Goal: Register for event/course: Sign up to attend an event or enroll in a course

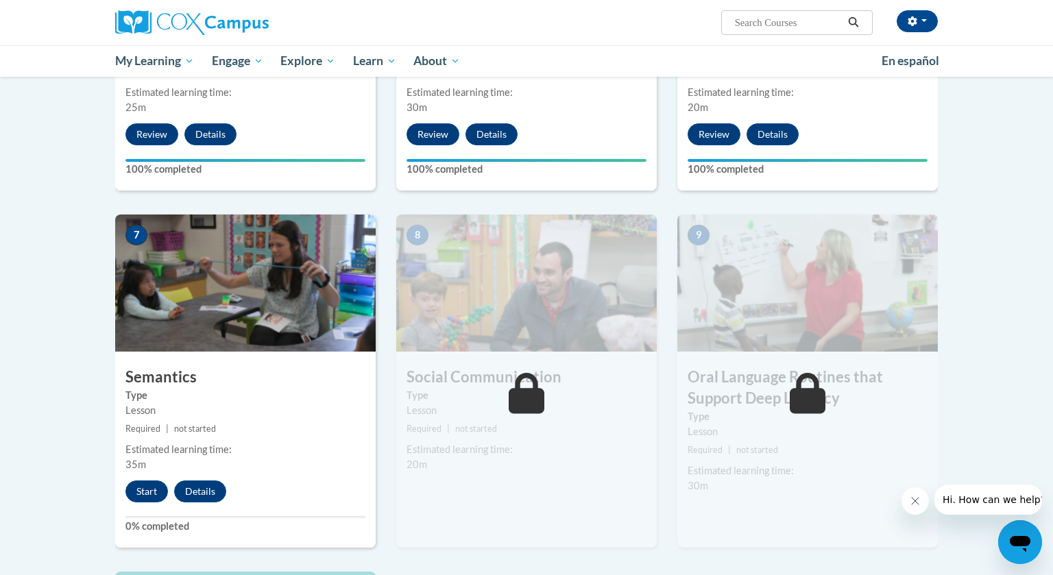
scroll to position [902, 0]
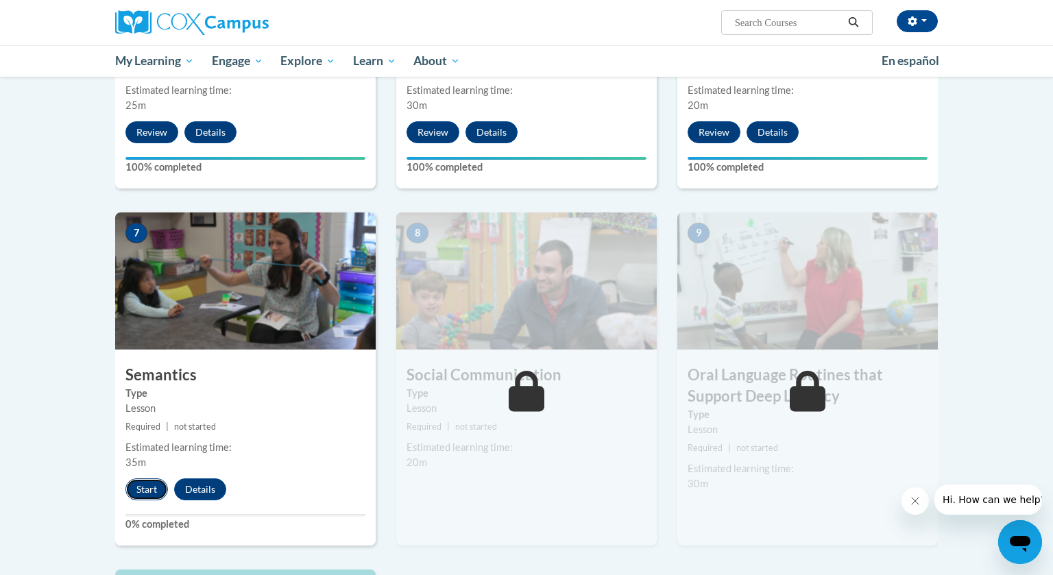
click at [148, 492] on button "Start" at bounding box center [146, 490] width 43 height 22
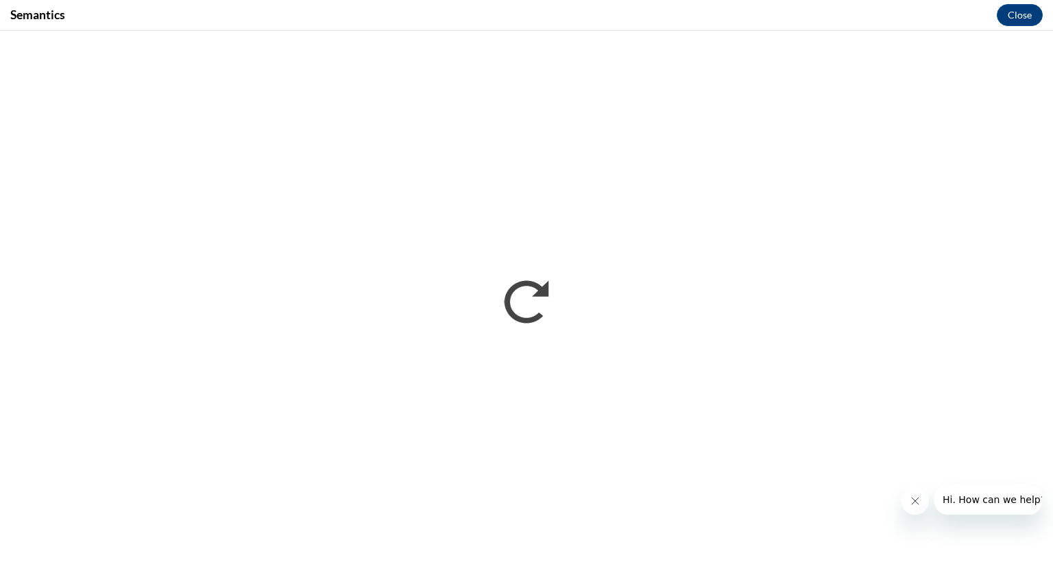
scroll to position [0, 0]
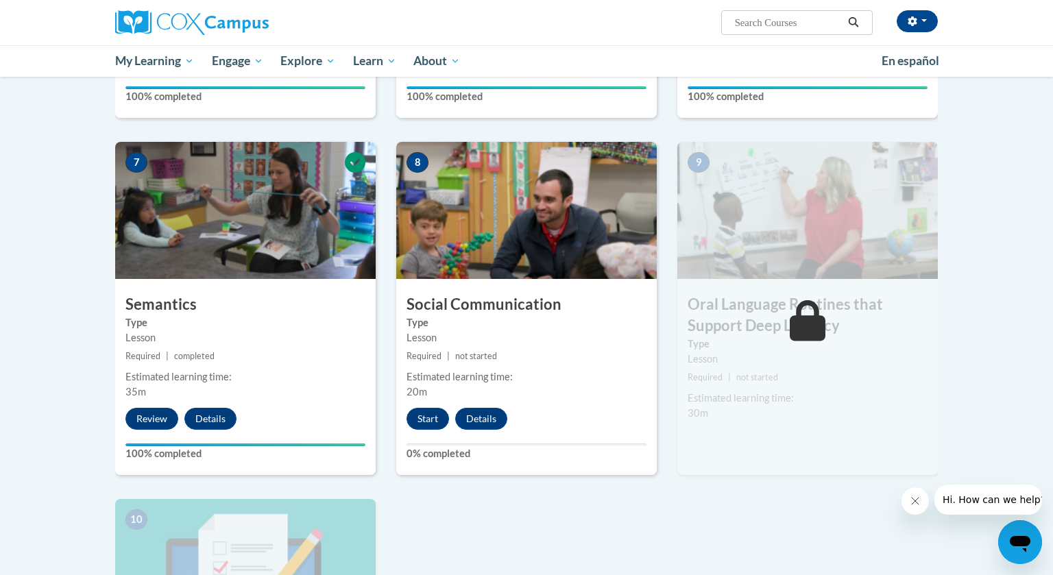
scroll to position [970, 0]
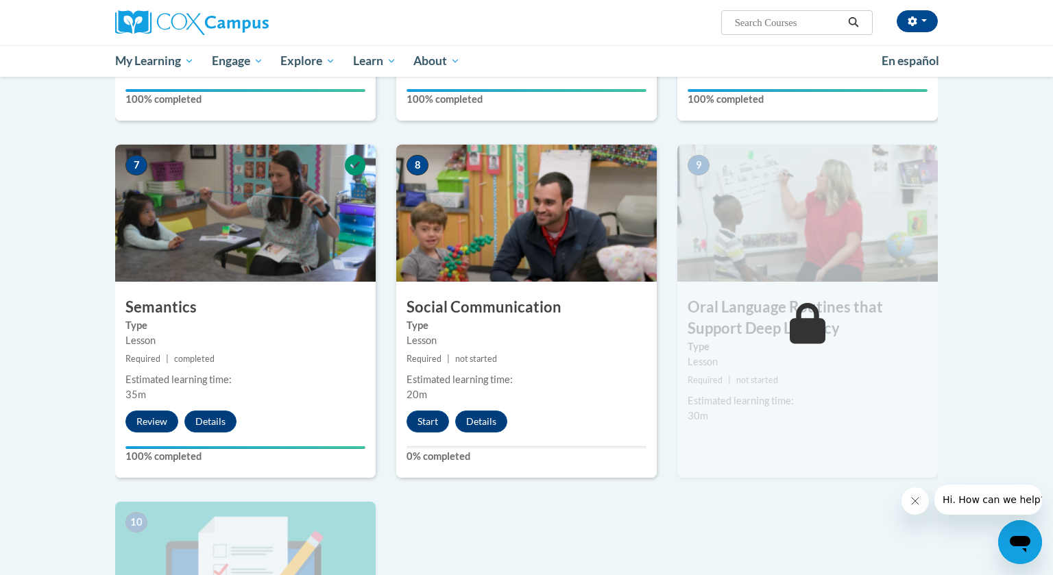
click at [823, 277] on img at bounding box center [807, 213] width 261 height 137
click at [433, 423] on button "Start" at bounding box center [428, 422] width 43 height 22
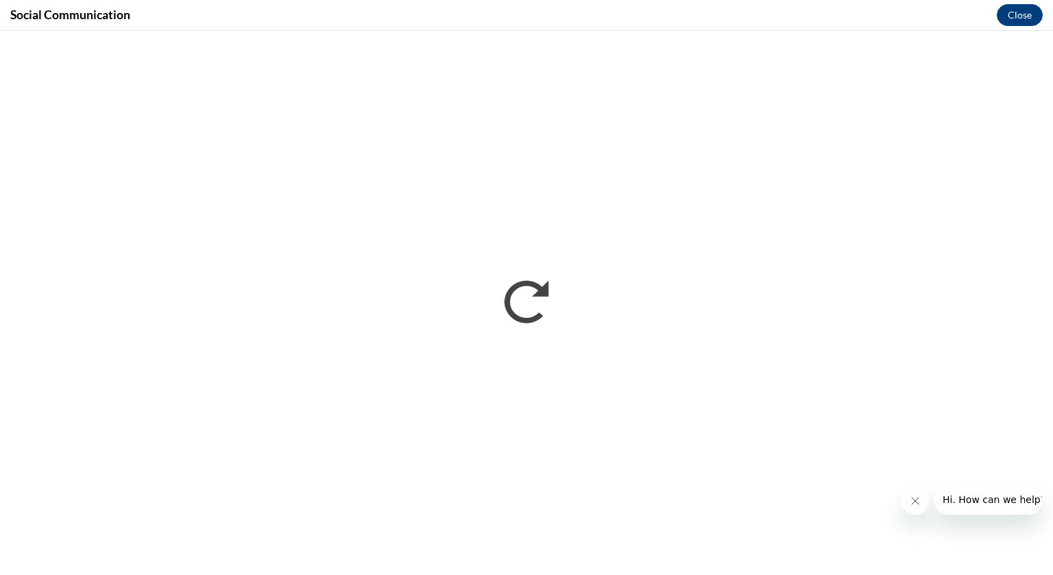
scroll to position [0, 0]
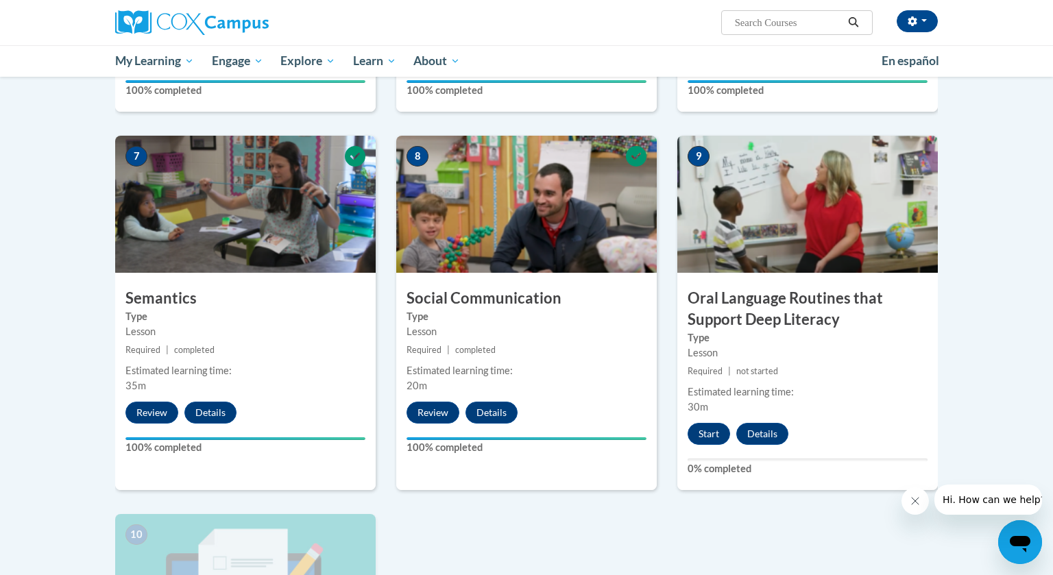
scroll to position [982, 0]
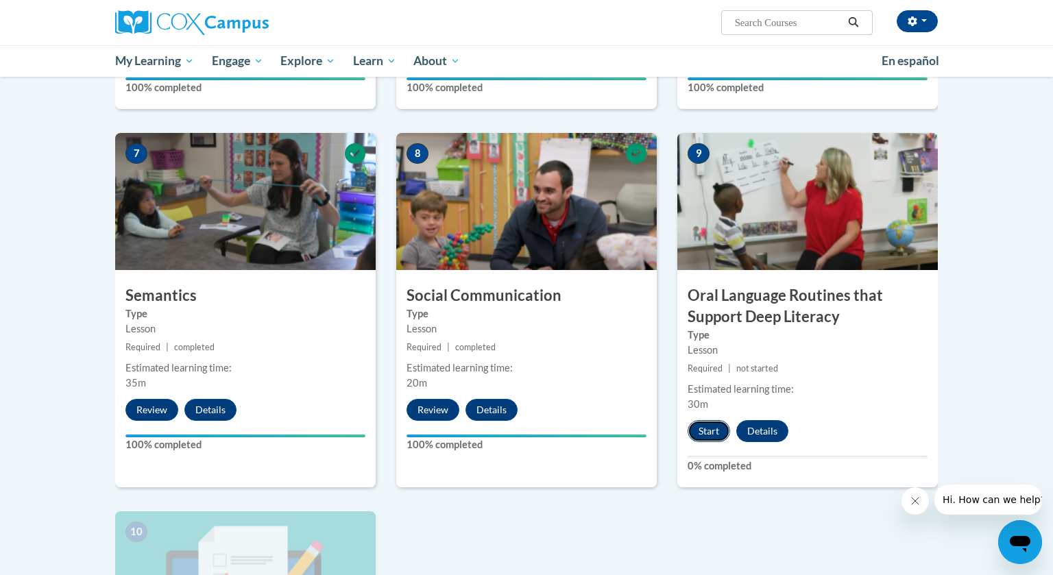
click at [697, 435] on button "Start" at bounding box center [709, 431] width 43 height 22
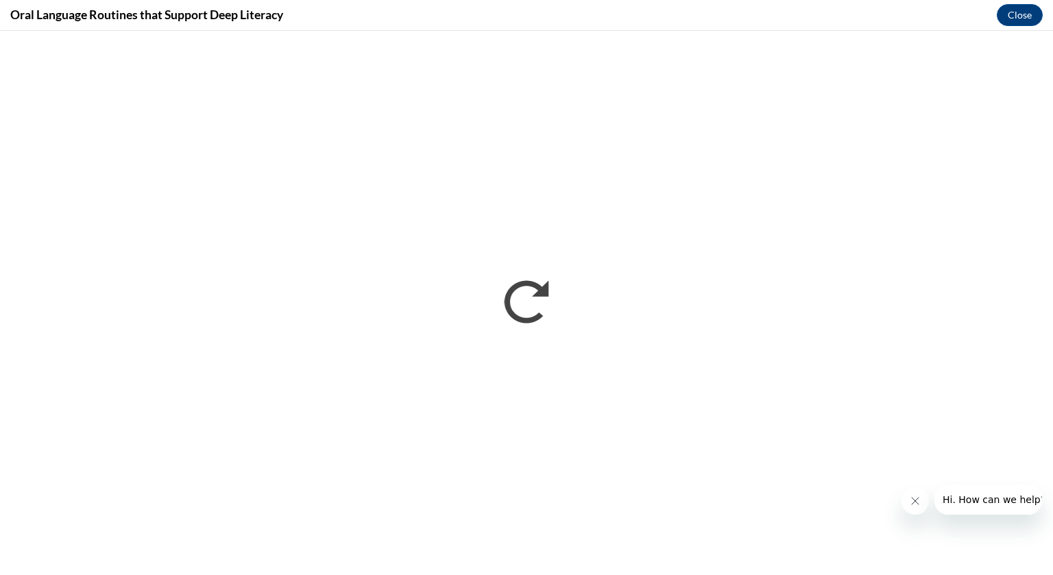
scroll to position [0, 0]
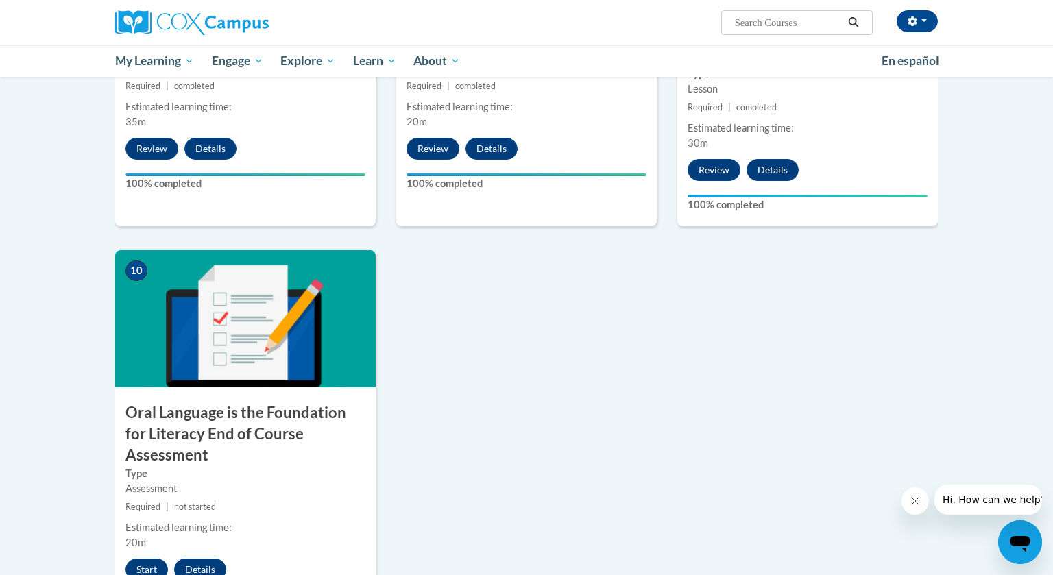
scroll to position [1242, 0]
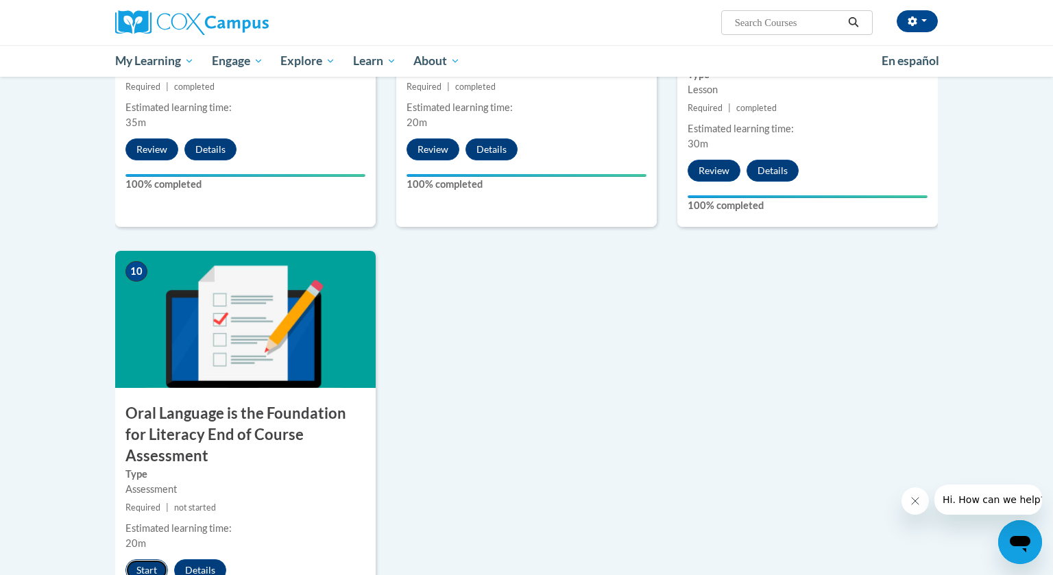
click at [145, 559] on button "Start" at bounding box center [146, 570] width 43 height 22
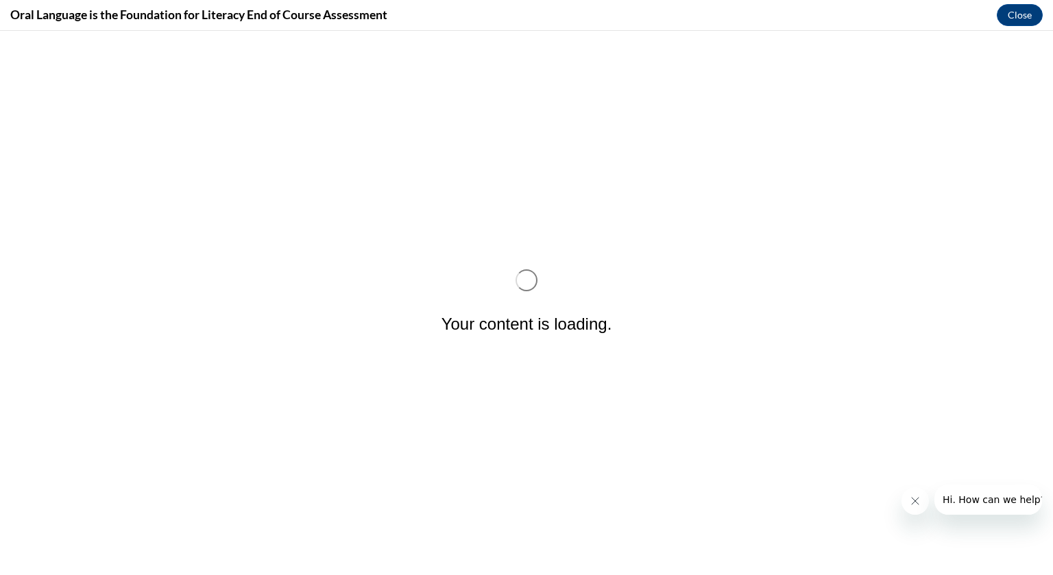
scroll to position [0, 0]
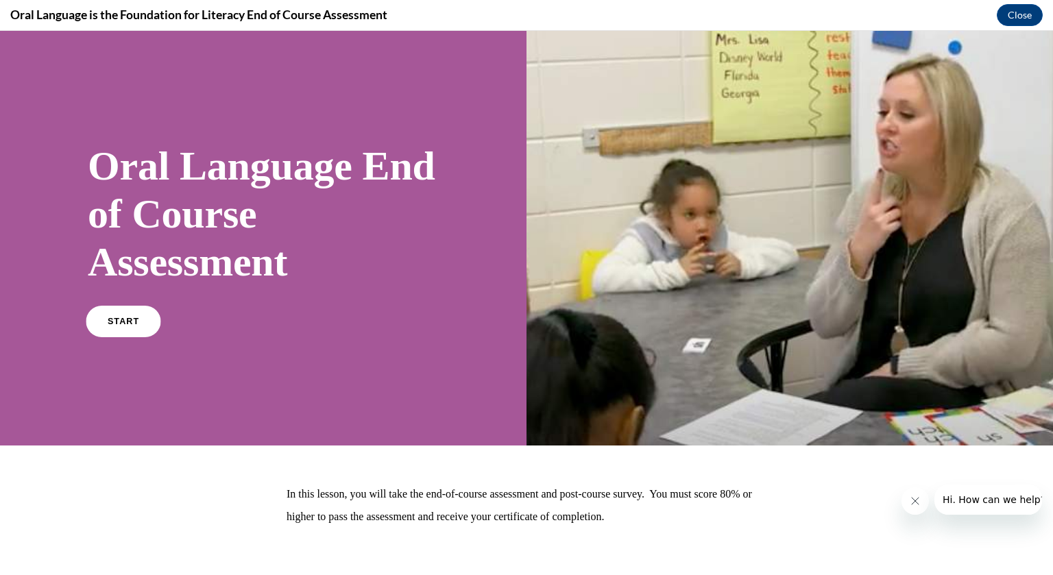
click at [109, 334] on link "START" at bounding box center [123, 322] width 75 height 32
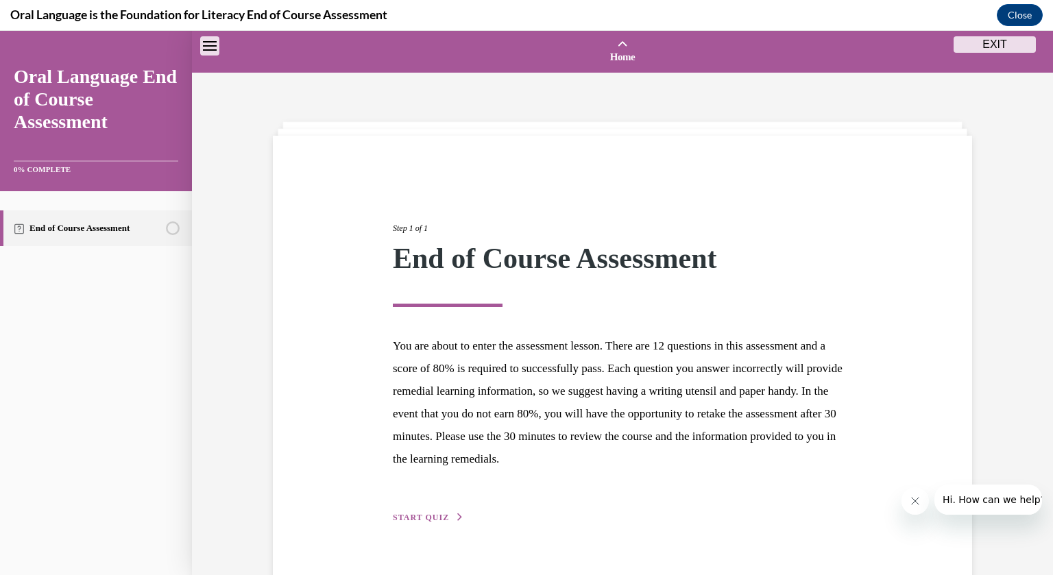
scroll to position [43, 0]
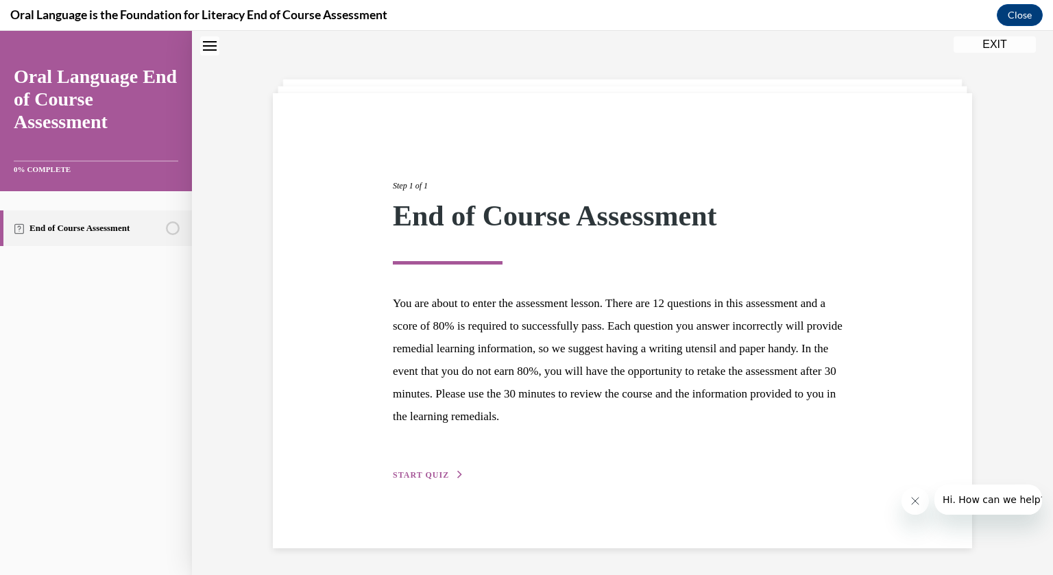
click at [417, 474] on span "START QUIZ" at bounding box center [421, 475] width 56 height 10
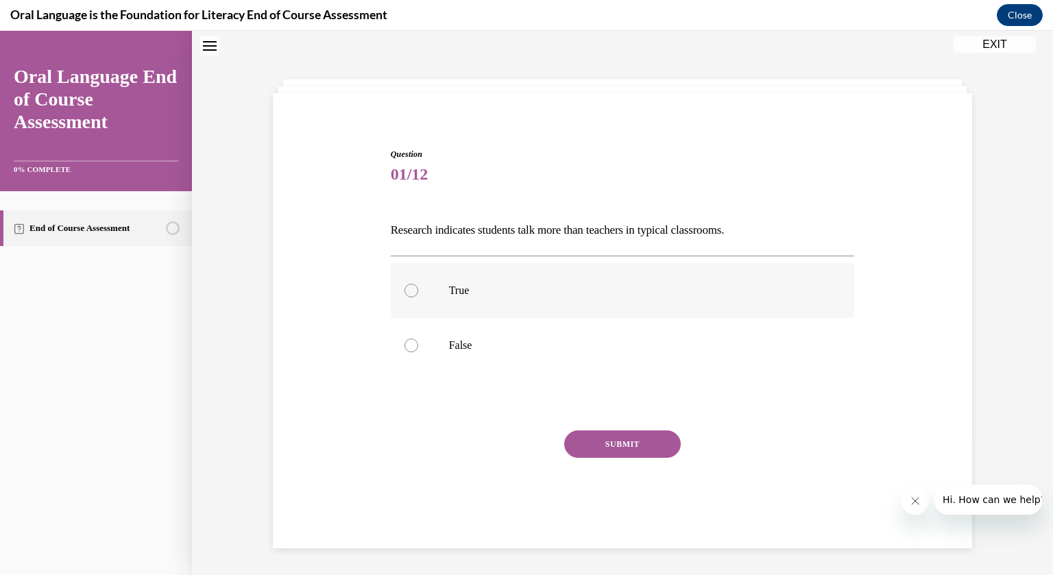
click at [459, 293] on p "True" at bounding box center [635, 291] width 372 height 14
click at [418, 293] on input "True" at bounding box center [412, 291] width 14 height 14
radio input "true"
click at [491, 358] on label "False" at bounding box center [623, 345] width 464 height 55
click at [418, 352] on input "False" at bounding box center [412, 346] width 14 height 14
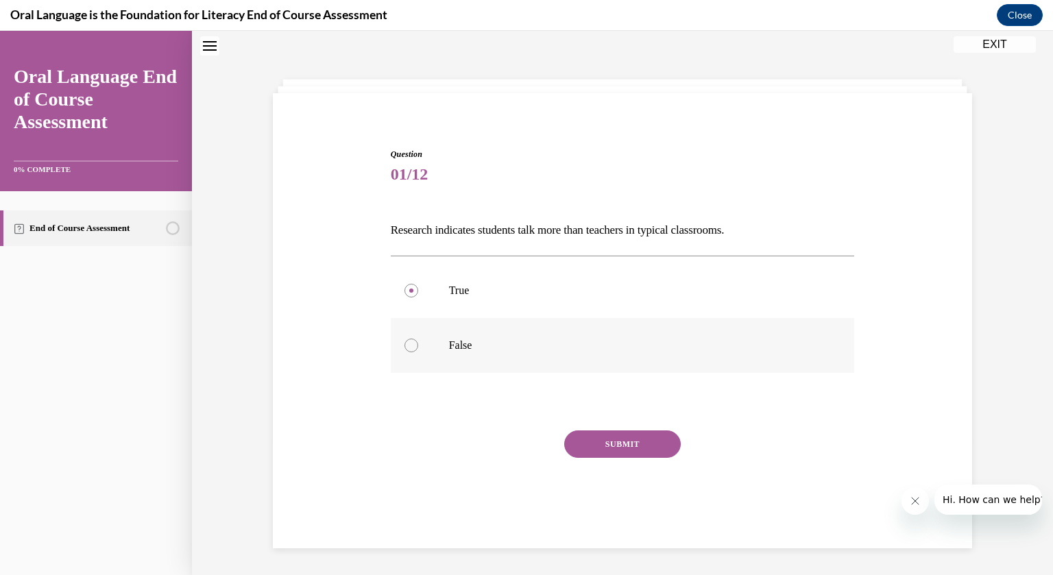
radio input "true"
click at [633, 445] on button "SUBMIT" at bounding box center [622, 444] width 117 height 27
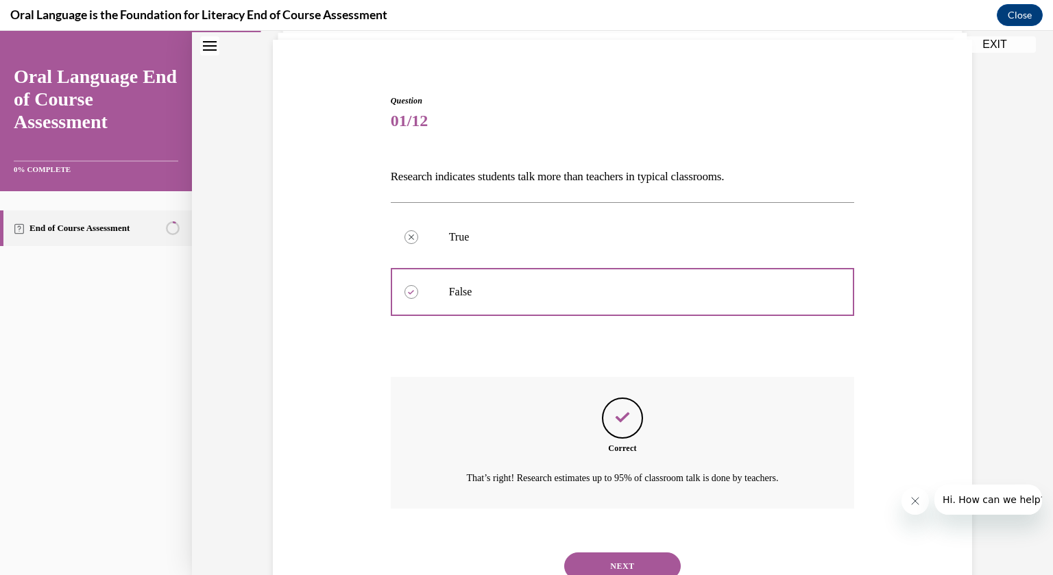
scroll to position [148, 0]
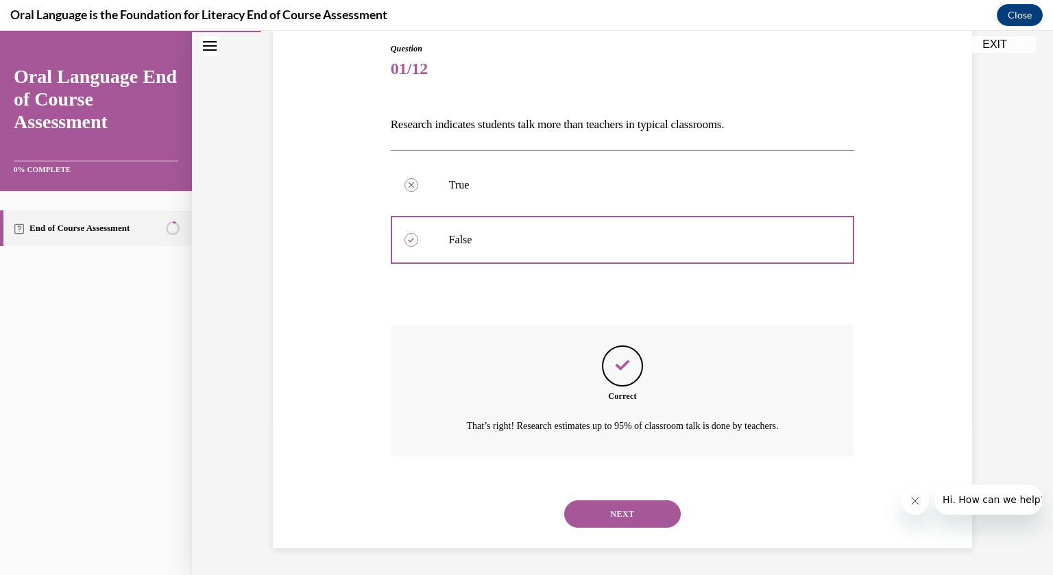
click at [616, 513] on button "NEXT" at bounding box center [622, 513] width 117 height 27
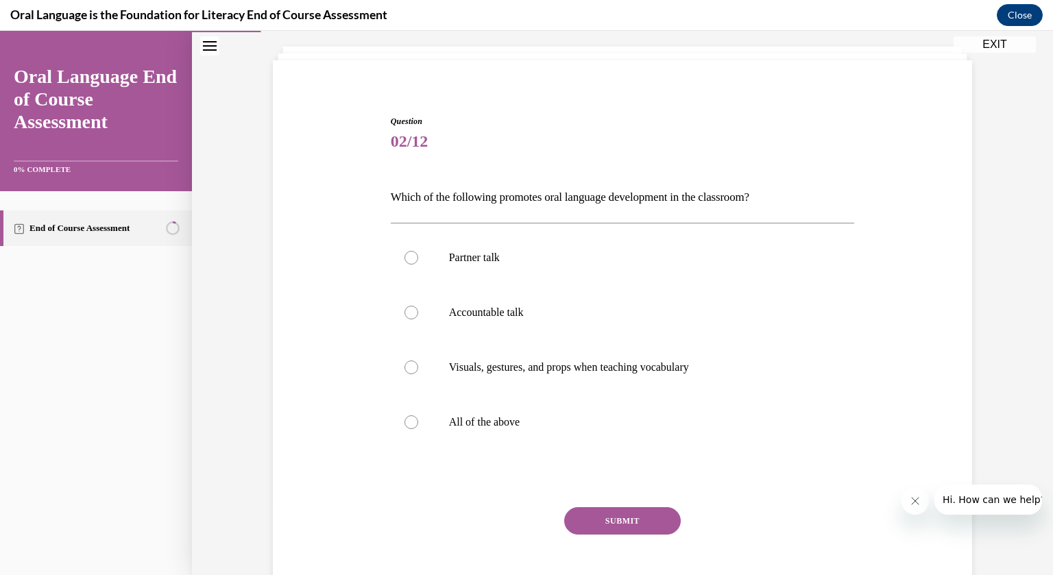
scroll to position [70, 0]
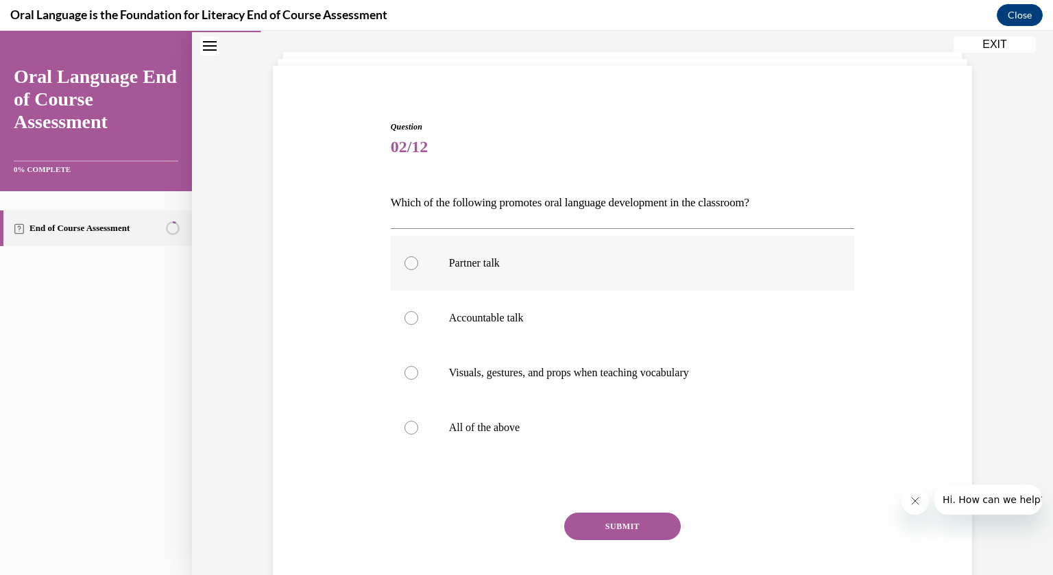
click at [536, 254] on label "Partner talk" at bounding box center [623, 263] width 464 height 55
click at [418, 256] on input "Partner talk" at bounding box center [412, 263] width 14 height 14
radio input "true"
click at [531, 411] on label "All of the above" at bounding box center [623, 427] width 464 height 55
click at [418, 421] on input "All of the above" at bounding box center [412, 428] width 14 height 14
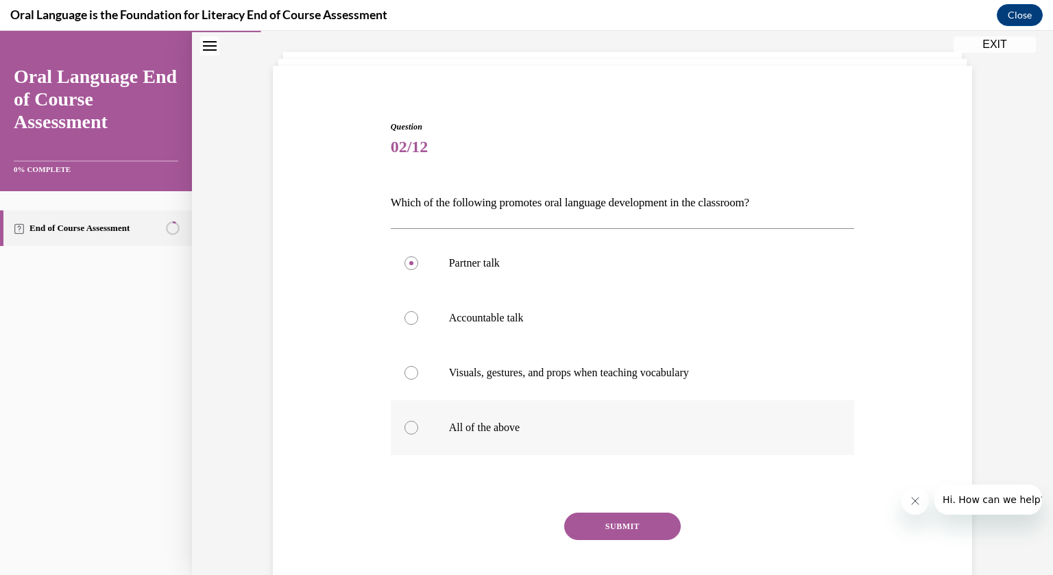
radio input "true"
click at [581, 504] on div "Question 02/12 Which of the following promotes oral language development in the…" at bounding box center [623, 373] width 464 height 505
click at [591, 524] on button "SUBMIT" at bounding box center [622, 526] width 117 height 27
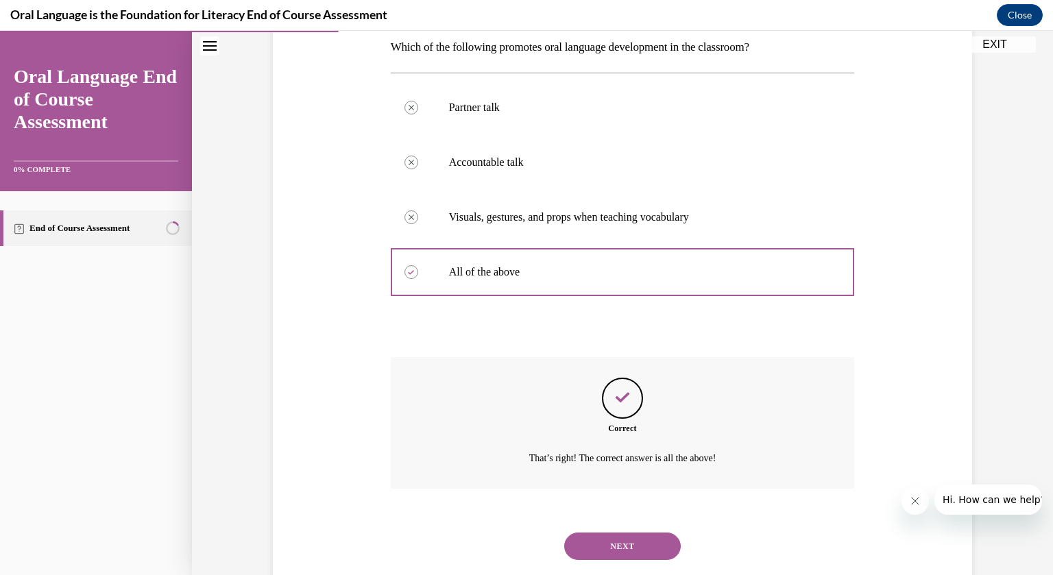
scroll to position [258, 0]
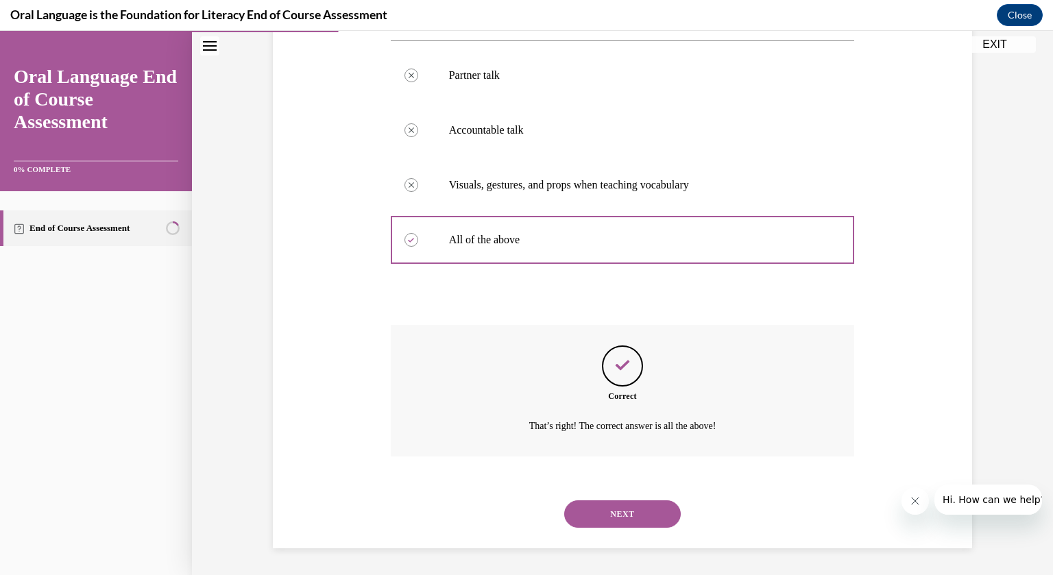
click at [599, 525] on button "NEXT" at bounding box center [622, 513] width 117 height 27
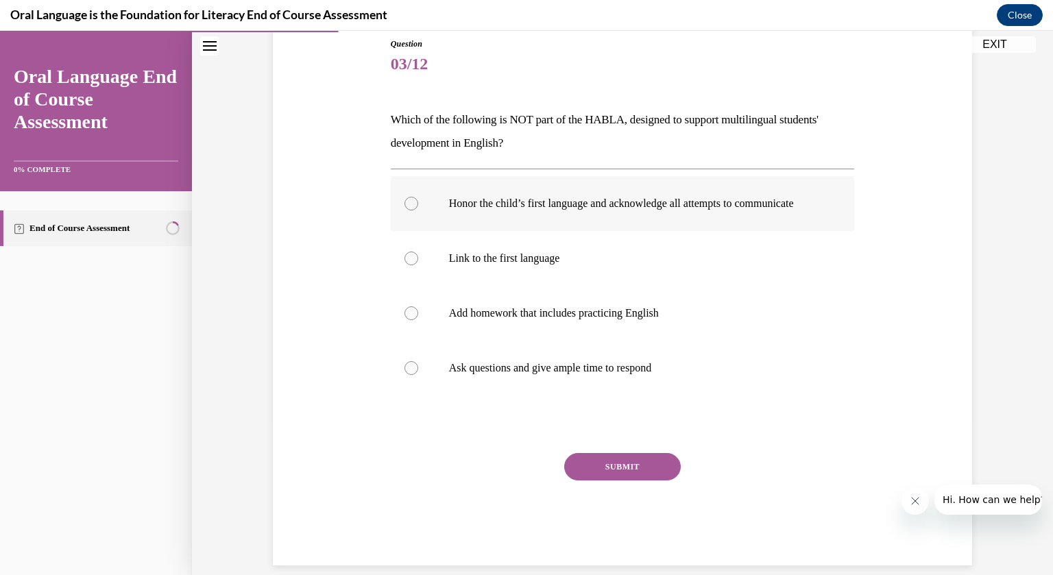
click at [631, 202] on p "Honor the child’s first language and acknowledge all attempts to communicate" at bounding box center [635, 204] width 372 height 14
click at [418, 202] on input "Honor the child’s first language and acknowledge all attempts to communicate" at bounding box center [412, 204] width 14 height 14
radio input "true"
click at [602, 320] on p "Add homework that includes practicing English" at bounding box center [635, 313] width 372 height 14
click at [418, 320] on input "Add homework that includes practicing English" at bounding box center [412, 313] width 14 height 14
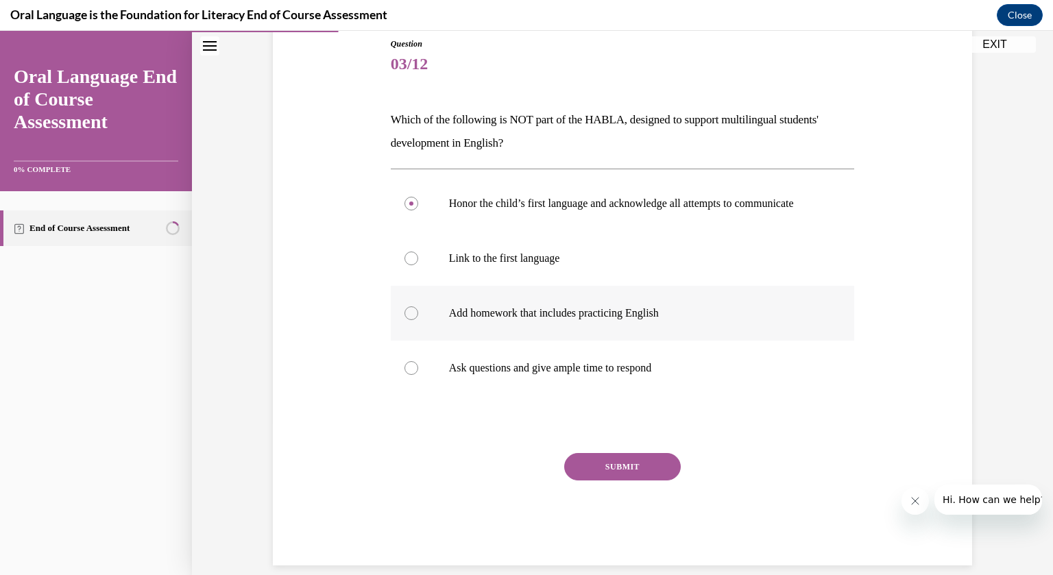
radio input "true"
click at [614, 481] on button "SUBMIT" at bounding box center [622, 466] width 117 height 27
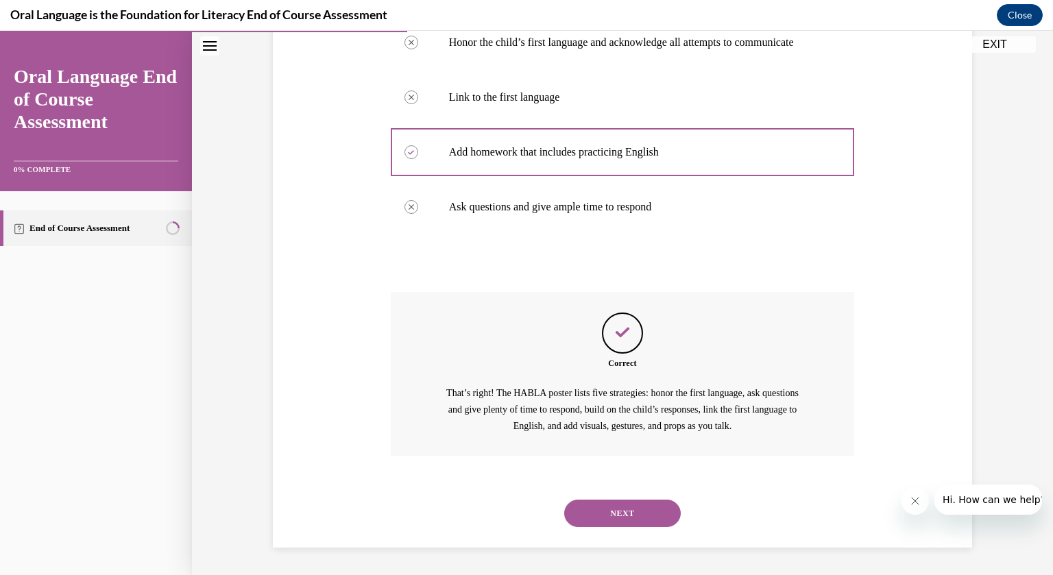
scroll to position [327, 0]
click at [620, 520] on button "NEXT" at bounding box center [622, 513] width 117 height 27
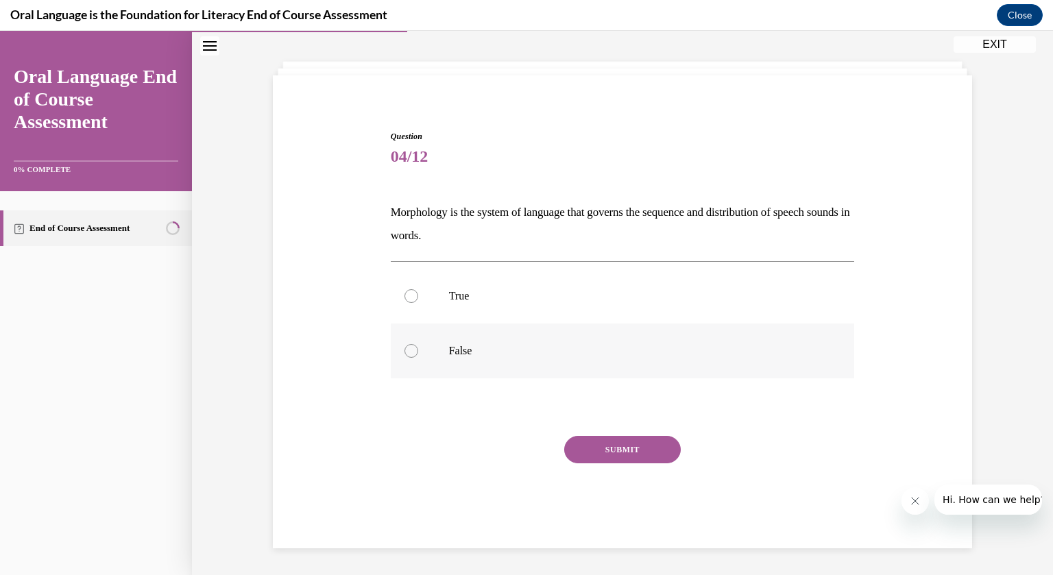
click at [463, 351] on p "False" at bounding box center [635, 351] width 372 height 14
click at [418, 351] on input "False" at bounding box center [412, 351] width 14 height 14
radio input "true"
click at [648, 454] on button "SUBMIT" at bounding box center [622, 449] width 117 height 27
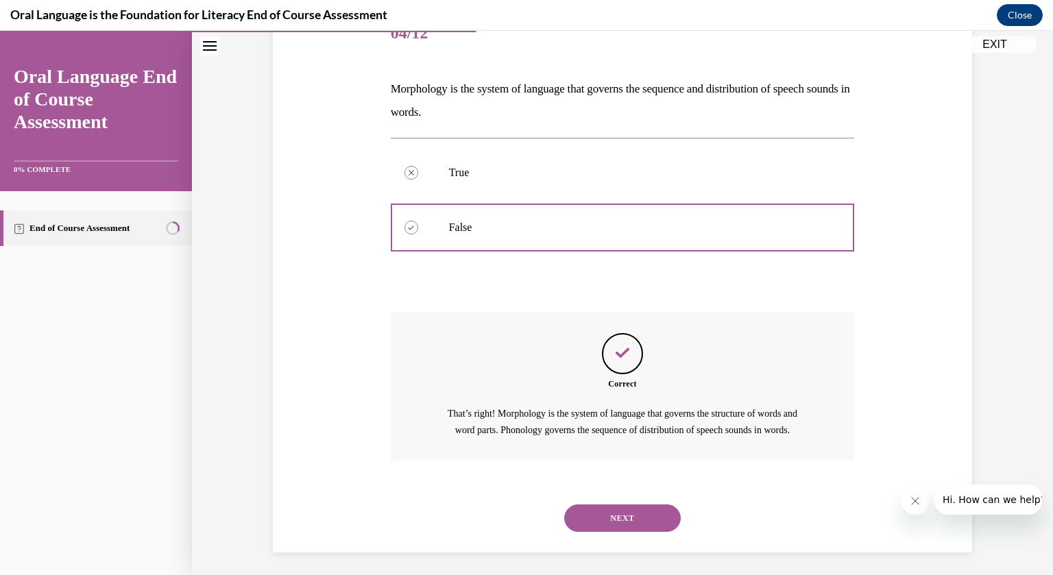
scroll to position [204, 0]
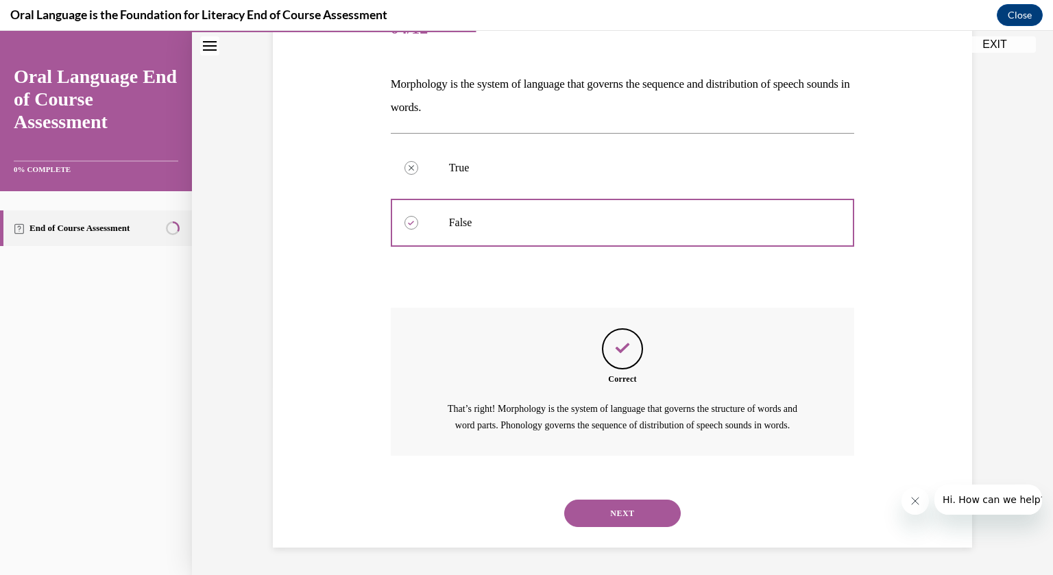
click at [623, 515] on button "NEXT" at bounding box center [622, 513] width 117 height 27
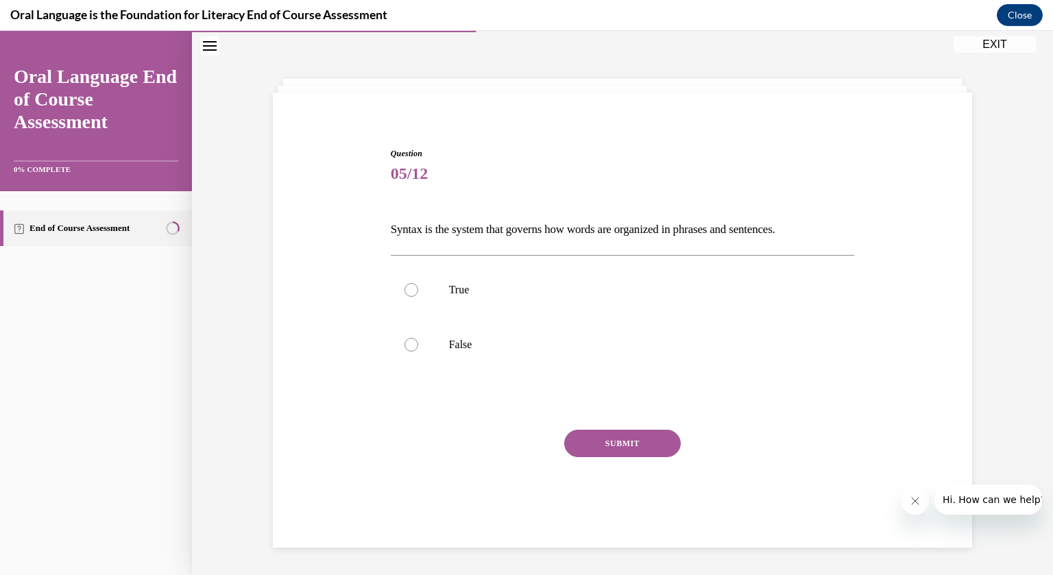
scroll to position [43, 0]
click at [422, 289] on label "True" at bounding box center [623, 290] width 464 height 55
click at [418, 289] on input "True" at bounding box center [412, 290] width 14 height 14
radio input "true"
click at [606, 447] on button "SUBMIT" at bounding box center [622, 443] width 117 height 27
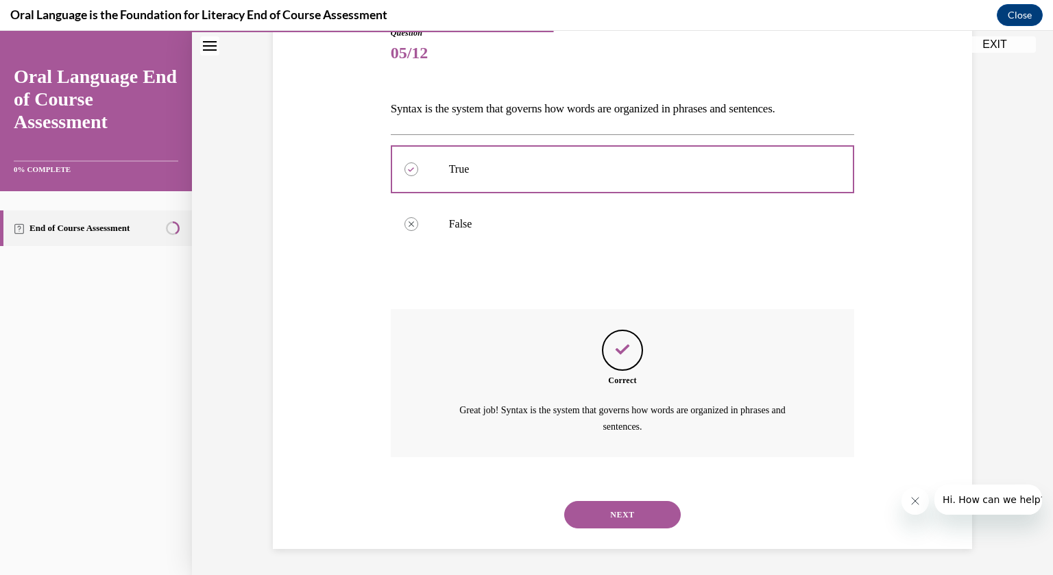
scroll to position [165, 0]
click at [588, 504] on button "NEXT" at bounding box center [622, 513] width 117 height 27
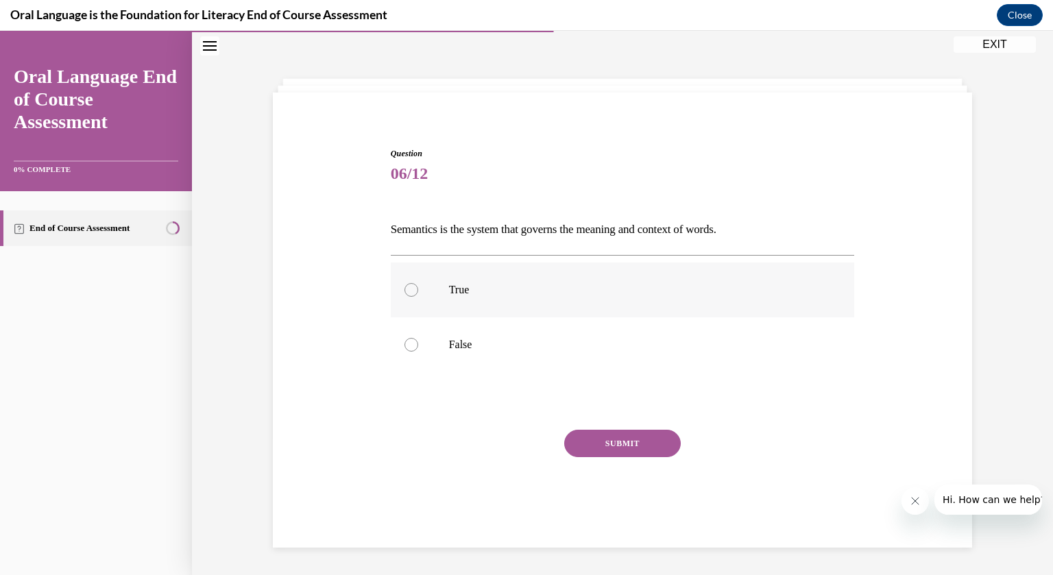
click at [507, 291] on p "True" at bounding box center [635, 290] width 372 height 14
click at [418, 291] on input "True" at bounding box center [412, 290] width 14 height 14
radio input "true"
click at [621, 439] on button "SUBMIT" at bounding box center [622, 443] width 117 height 27
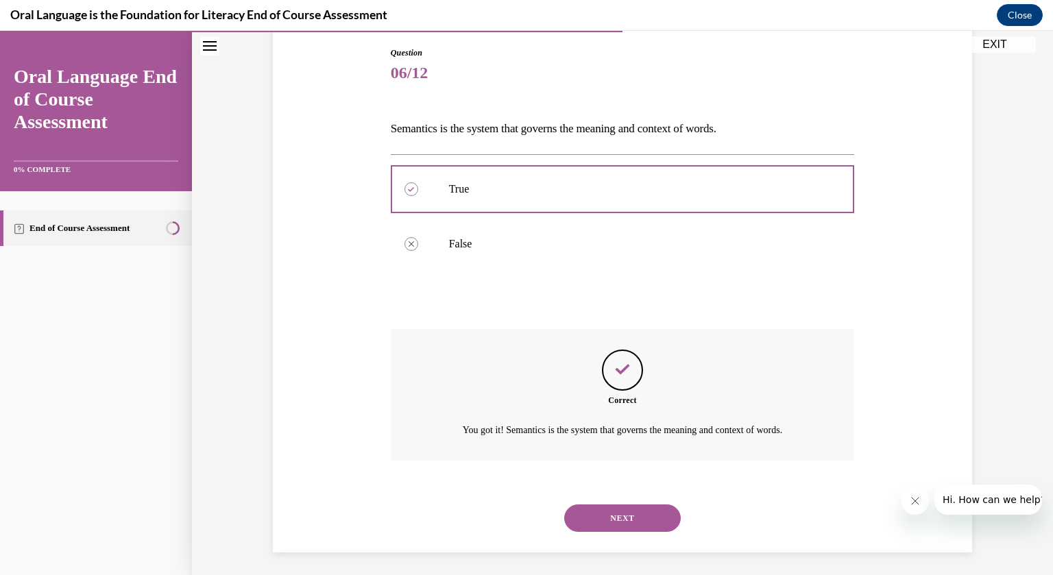
scroll to position [148, 0]
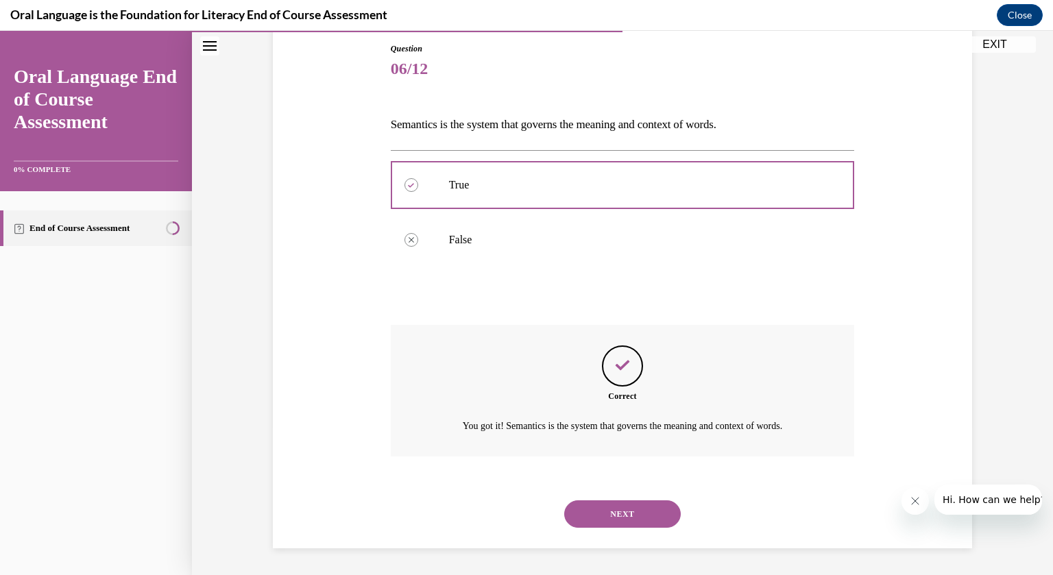
click at [631, 518] on button "NEXT" at bounding box center [622, 513] width 117 height 27
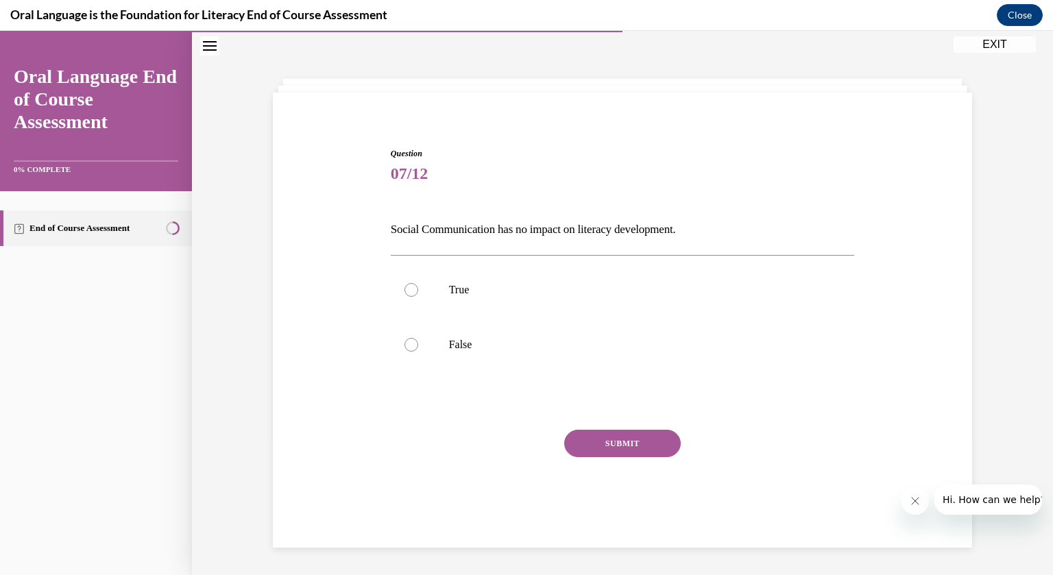
scroll to position [43, 0]
click at [474, 354] on label "False" at bounding box center [623, 344] width 464 height 55
click at [418, 352] on input "False" at bounding box center [412, 345] width 14 height 14
radio input "true"
click at [618, 450] on button "SUBMIT" at bounding box center [622, 443] width 117 height 27
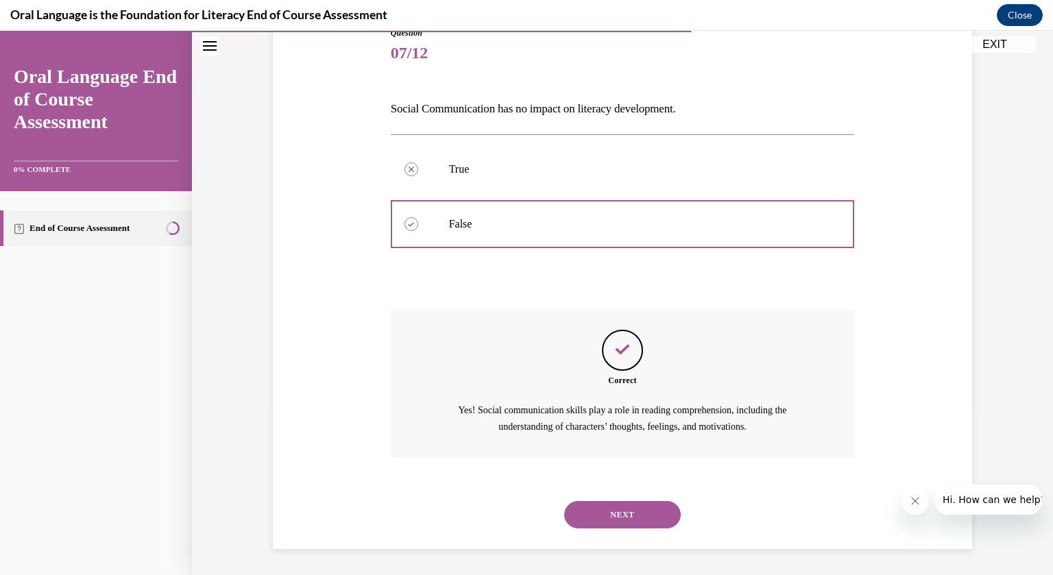
scroll to position [165, 0]
click at [625, 516] on button "NEXT" at bounding box center [622, 513] width 117 height 27
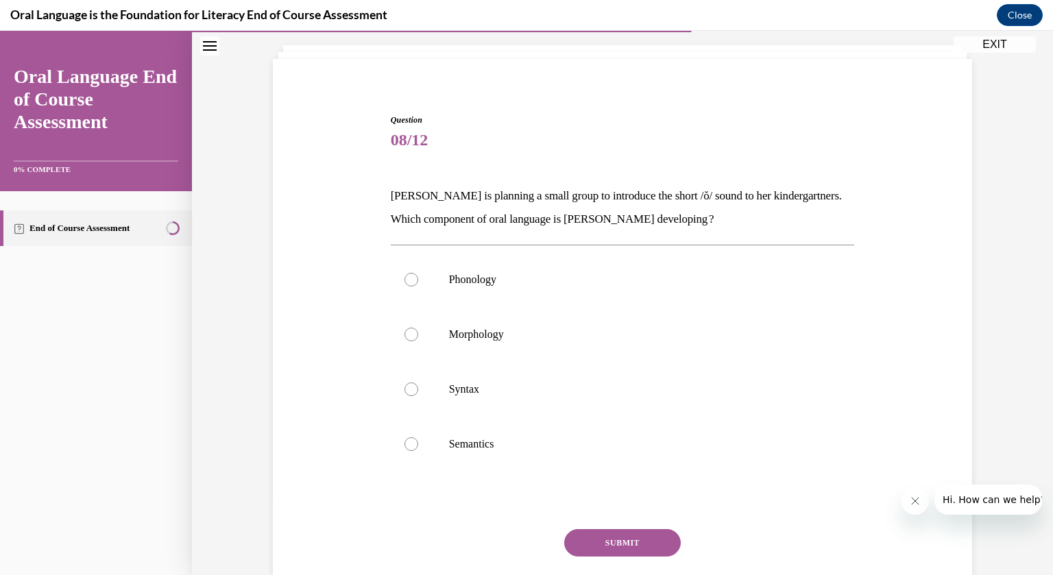
scroll to position [60, 0]
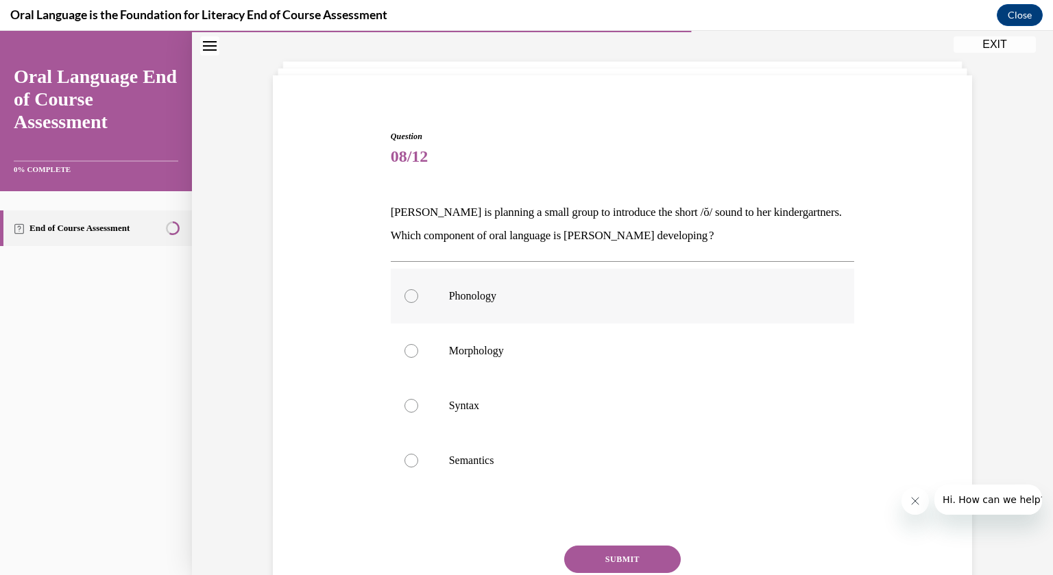
click at [513, 306] on label "Phonology" at bounding box center [623, 296] width 464 height 55
click at [418, 303] on input "Phonology" at bounding box center [412, 296] width 14 height 14
radio input "true"
click at [631, 551] on button "SUBMIT" at bounding box center [622, 559] width 117 height 27
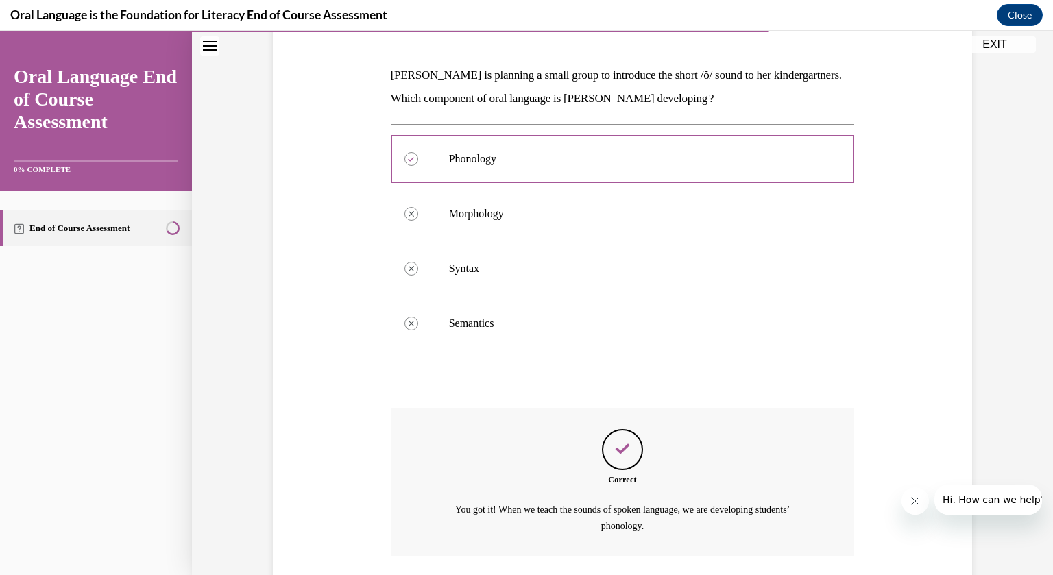
scroll to position [298, 0]
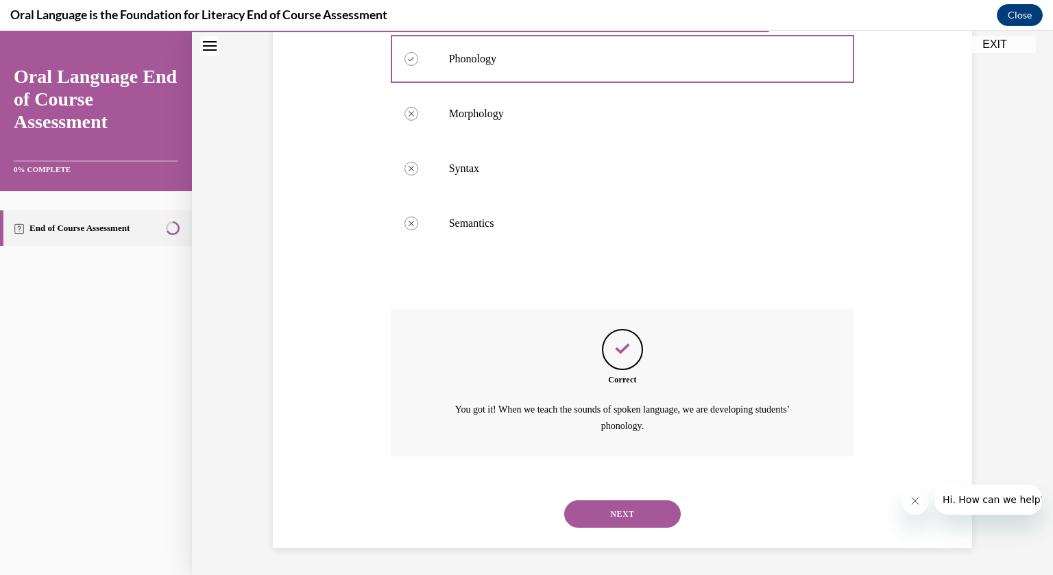
click at [639, 516] on button "NEXT" at bounding box center [622, 513] width 117 height 27
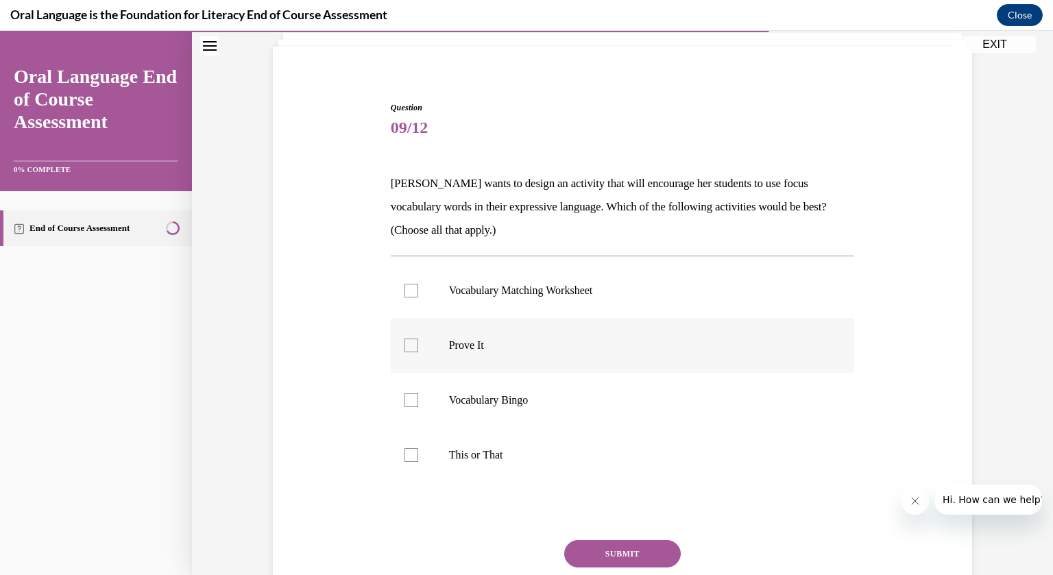
scroll to position [95, 0]
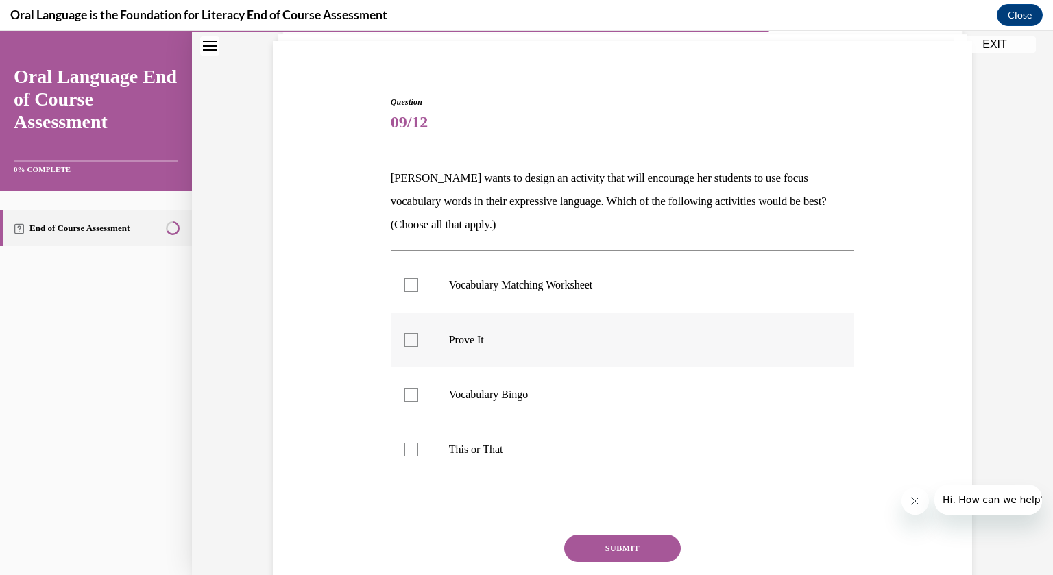
click at [596, 431] on label "This or That" at bounding box center [623, 449] width 464 height 55
click at [418, 443] on input "This or That" at bounding box center [412, 450] width 14 height 14
checkbox input "true"
click at [587, 409] on label "Vocabulary Bingo" at bounding box center [623, 394] width 464 height 55
click at [418, 402] on input "Vocabulary Bingo" at bounding box center [412, 395] width 14 height 14
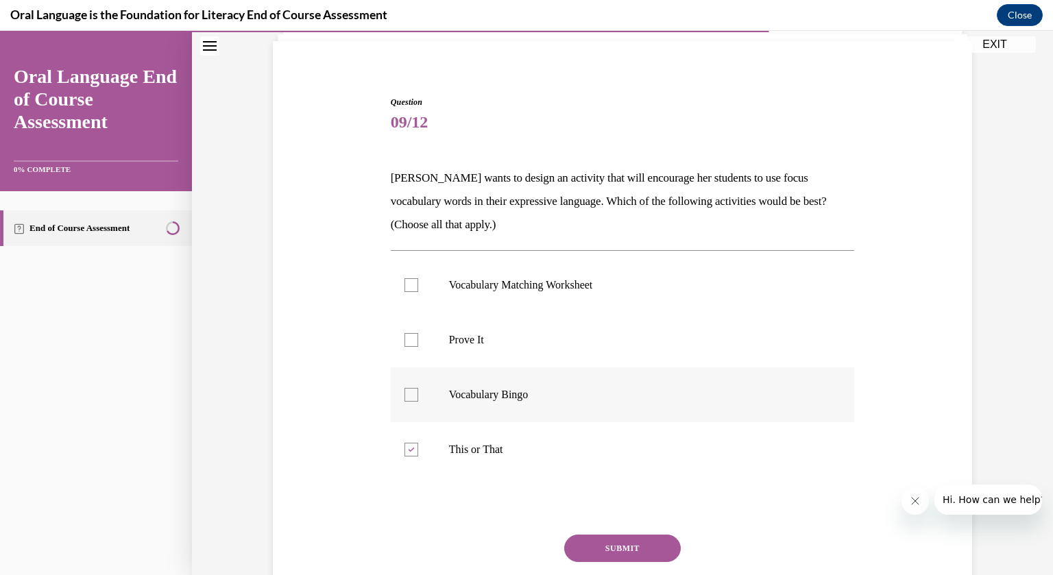
checkbox input "true"
click at [570, 350] on label "Prove It" at bounding box center [623, 340] width 464 height 55
click at [418, 347] on input "Prove It" at bounding box center [412, 340] width 14 height 14
checkbox input "true"
click at [520, 283] on p "Vocabulary Matching Worksheet" at bounding box center [635, 285] width 372 height 14
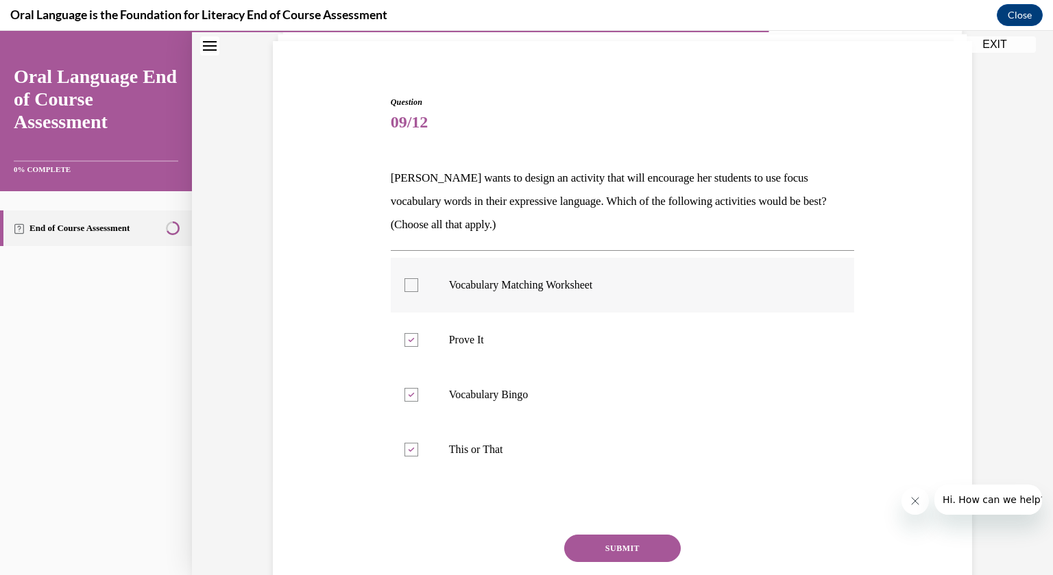
click at [418, 283] on input "Vocabulary Matching Worksheet" at bounding box center [412, 285] width 14 height 14
checkbox input "true"
click at [605, 542] on button "SUBMIT" at bounding box center [622, 548] width 117 height 27
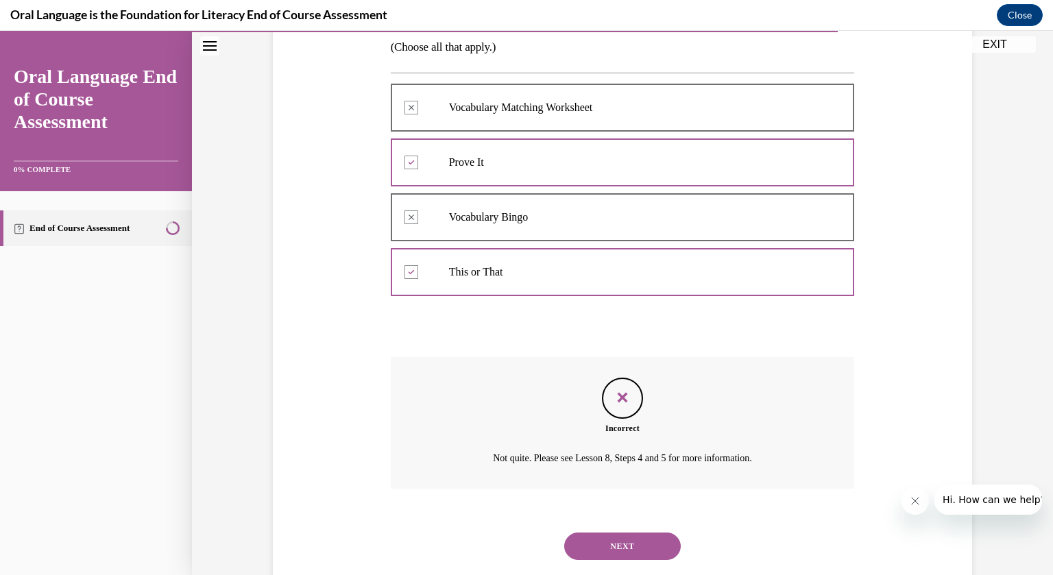
scroll to position [304, 0]
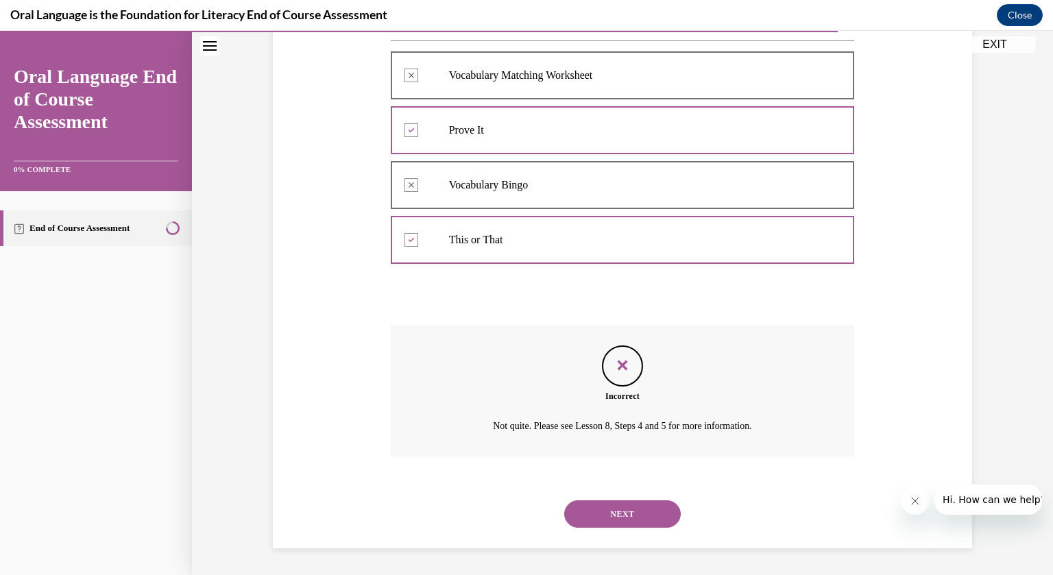
click at [610, 516] on button "NEXT" at bounding box center [622, 513] width 117 height 27
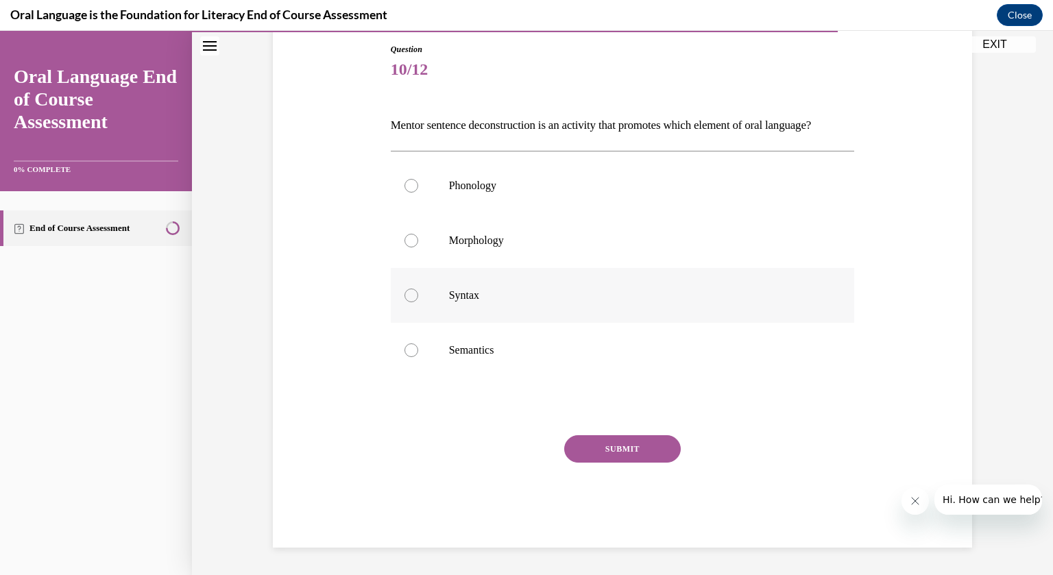
click at [474, 302] on p "Syntax" at bounding box center [635, 296] width 372 height 14
click at [418, 302] on input "Syntax" at bounding box center [412, 296] width 14 height 14
radio input "true"
click at [599, 463] on button "SUBMIT" at bounding box center [622, 448] width 117 height 27
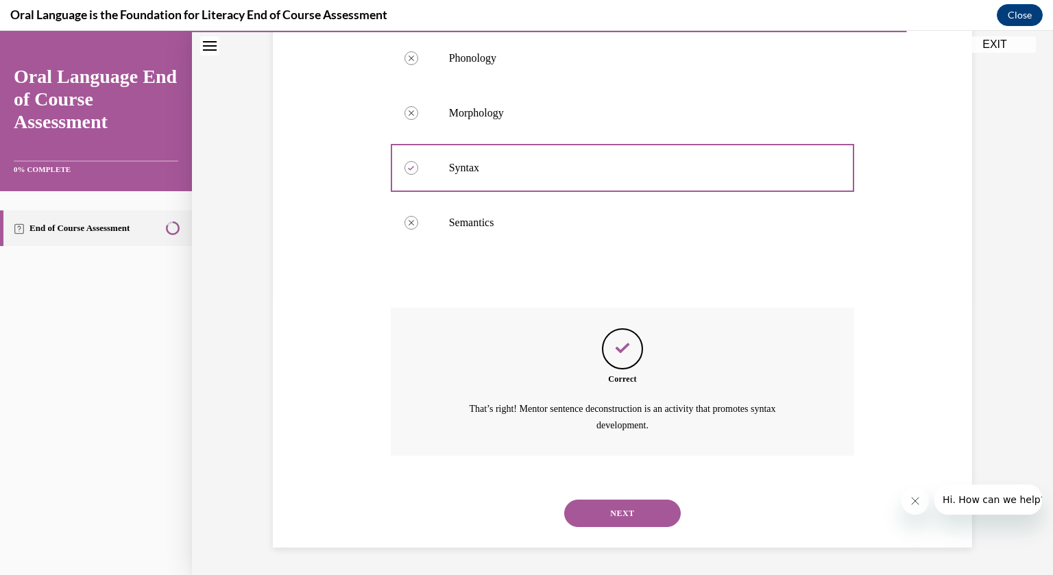
scroll to position [298, 0]
click at [612, 509] on button "NEXT" at bounding box center [622, 513] width 117 height 27
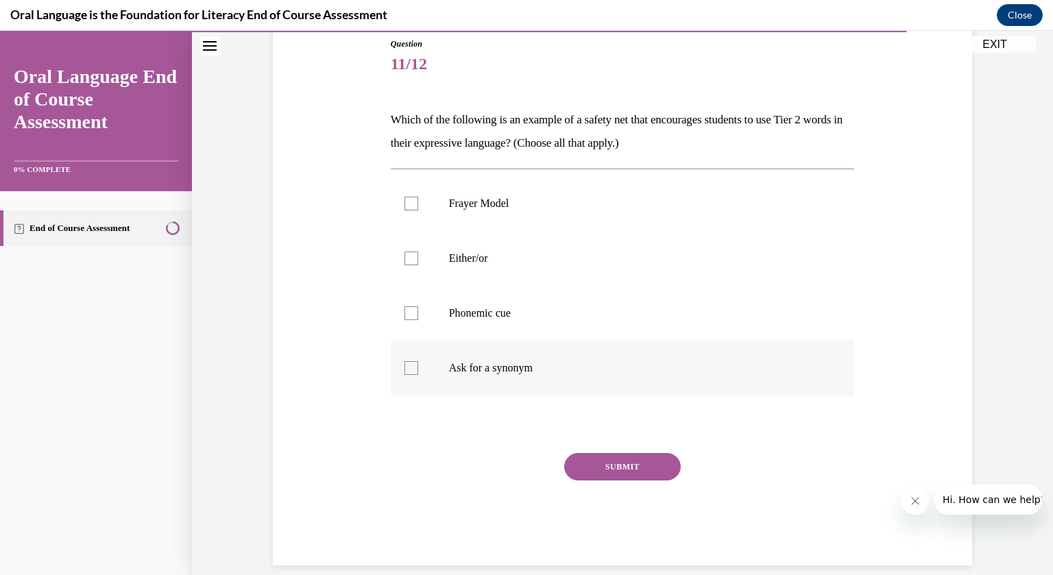
click at [503, 348] on label "Ask for a synonym" at bounding box center [623, 368] width 464 height 55
click at [418, 361] on input "Ask for a synonym" at bounding box center [412, 368] width 14 height 14
checkbox input "true"
click at [496, 274] on label "Either/or" at bounding box center [623, 258] width 464 height 55
click at [418, 265] on input "Either/or" at bounding box center [412, 259] width 14 height 14
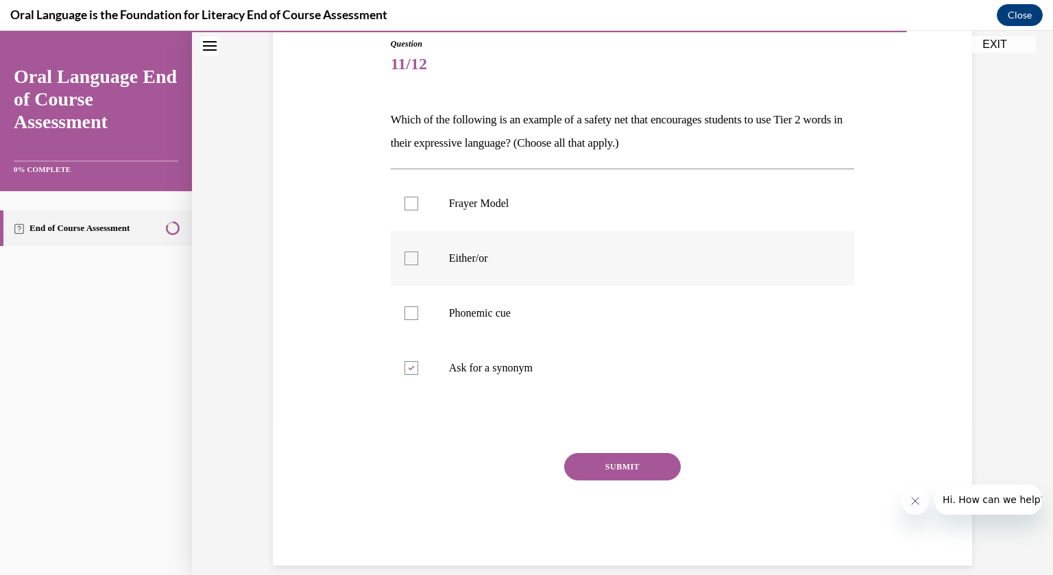
checkbox input "true"
click at [624, 461] on button "SUBMIT" at bounding box center [622, 466] width 117 height 27
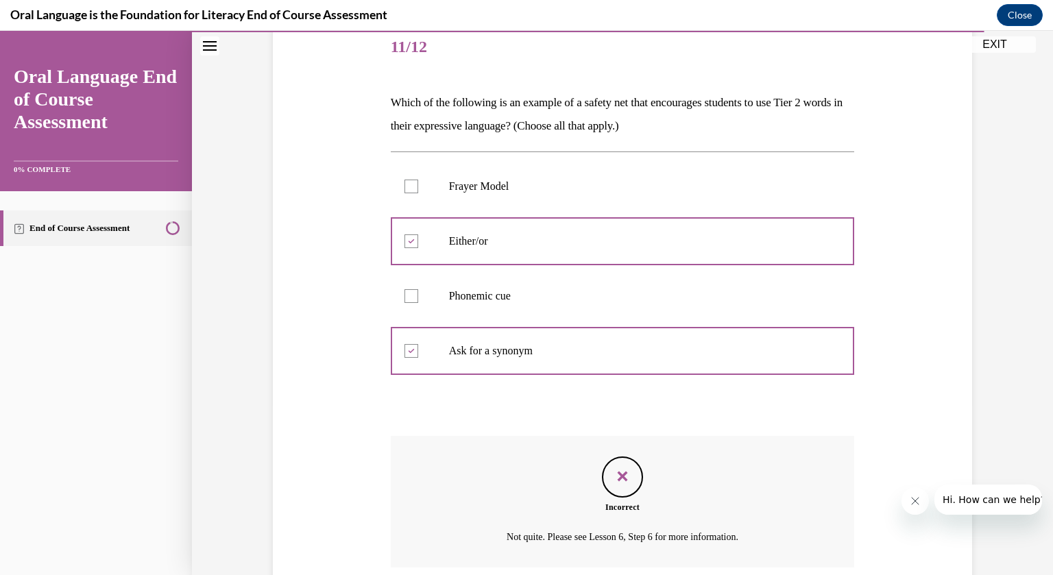
scroll to position [281, 0]
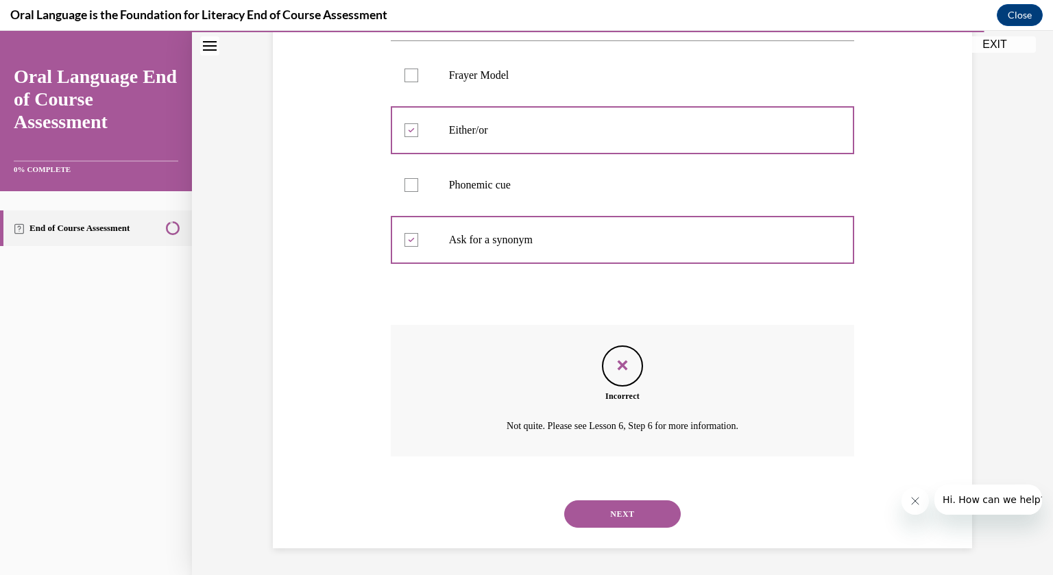
click at [627, 511] on button "NEXT" at bounding box center [622, 513] width 117 height 27
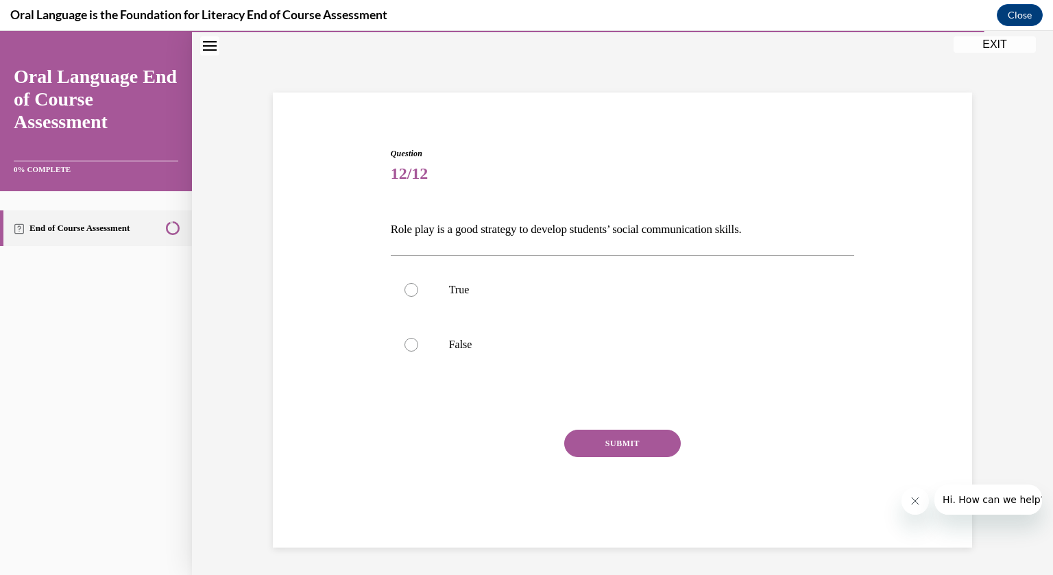
scroll to position [43, 0]
click at [507, 287] on p "True" at bounding box center [635, 290] width 372 height 14
click at [418, 287] on input "True" at bounding box center [412, 290] width 14 height 14
radio input "true"
click at [630, 441] on button "SUBMIT" at bounding box center [622, 443] width 117 height 27
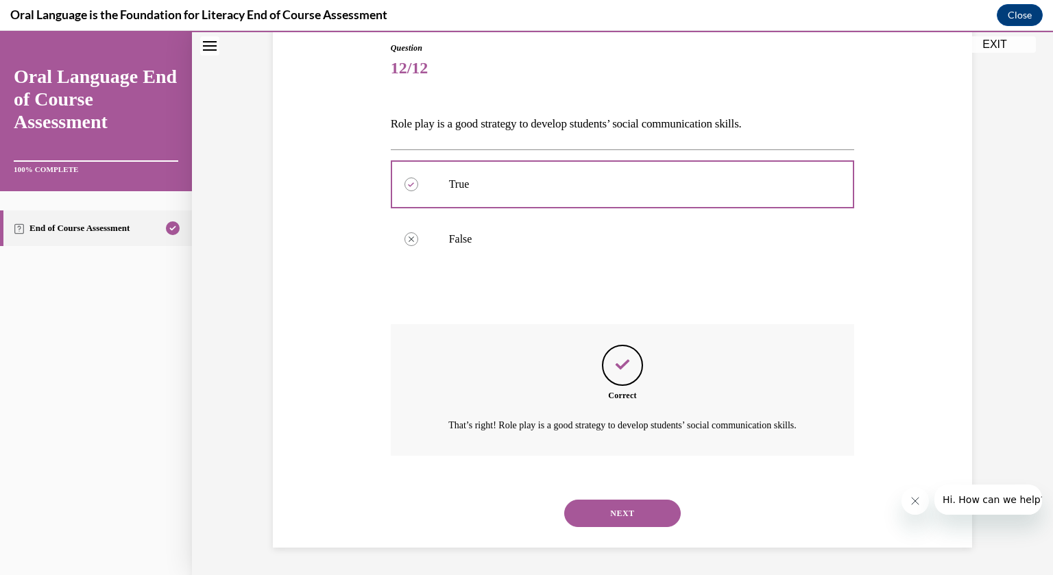
scroll to position [165, 0]
click at [627, 505] on button "NEXT" at bounding box center [622, 513] width 117 height 27
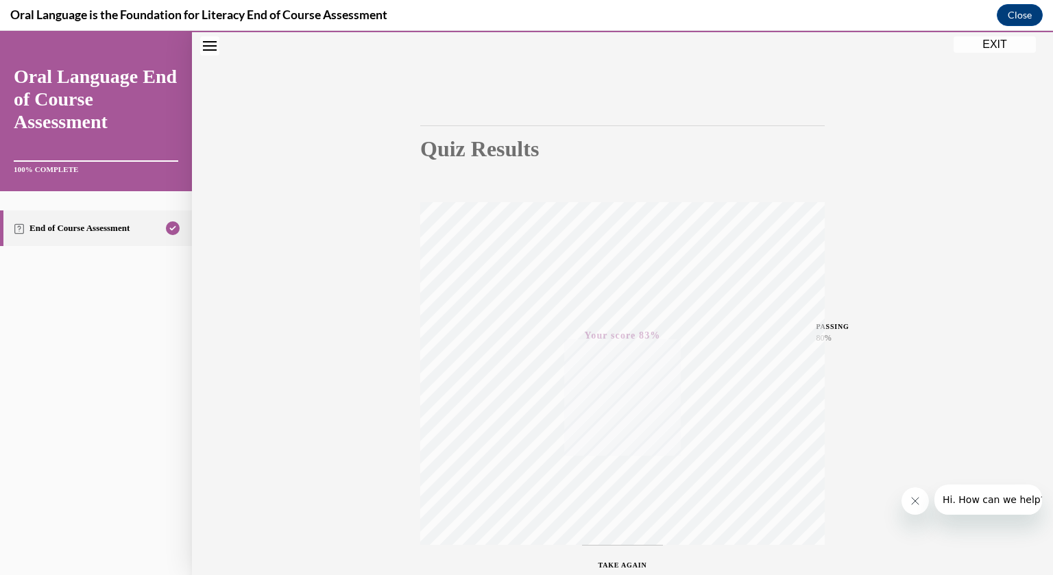
scroll to position [158, 0]
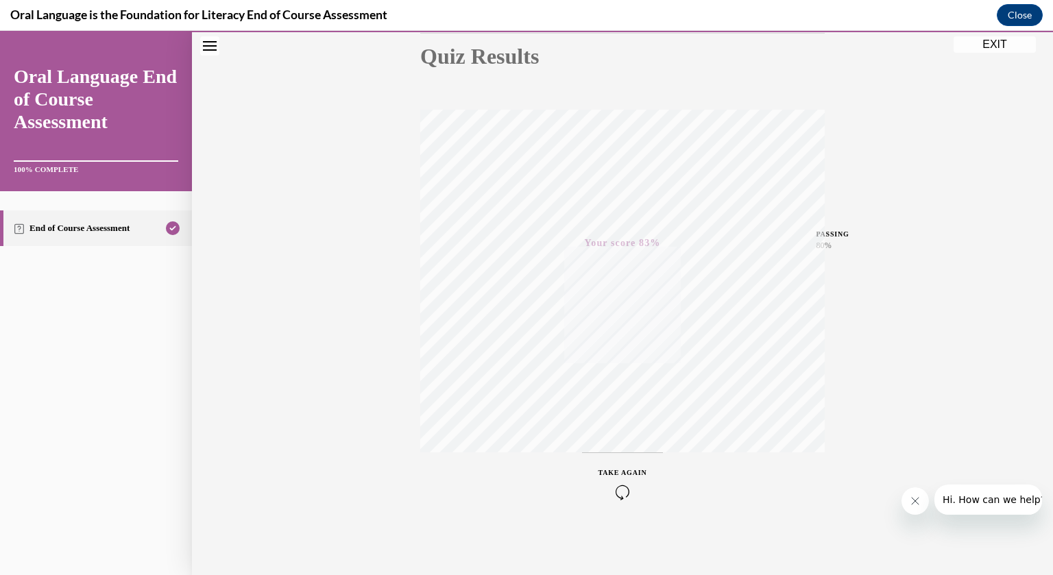
click at [993, 44] on button "EXIT" at bounding box center [995, 44] width 82 height 16
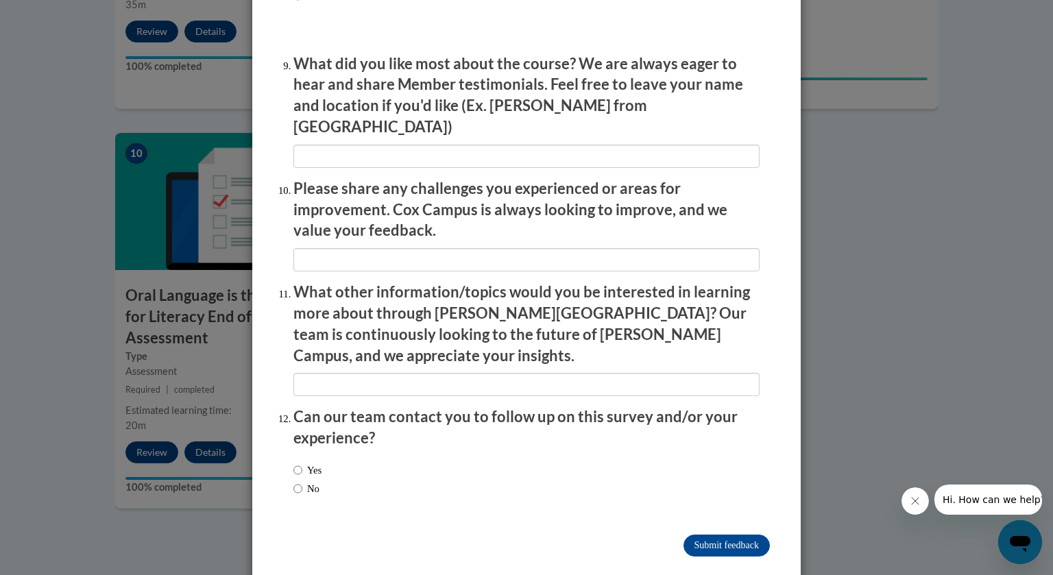
scroll to position [0, 0]
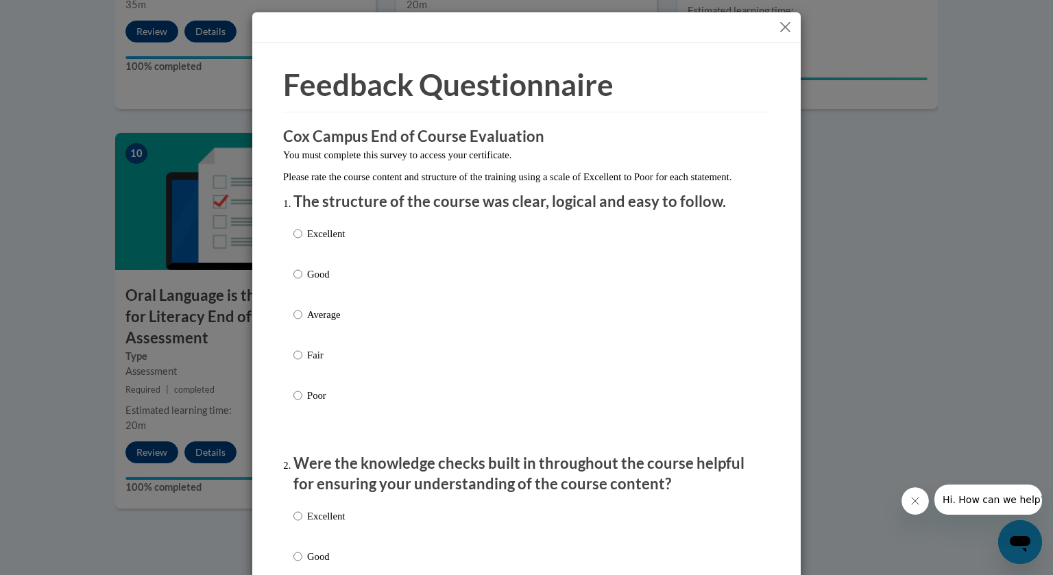
click at [788, 25] on button "Close" at bounding box center [785, 27] width 17 height 17
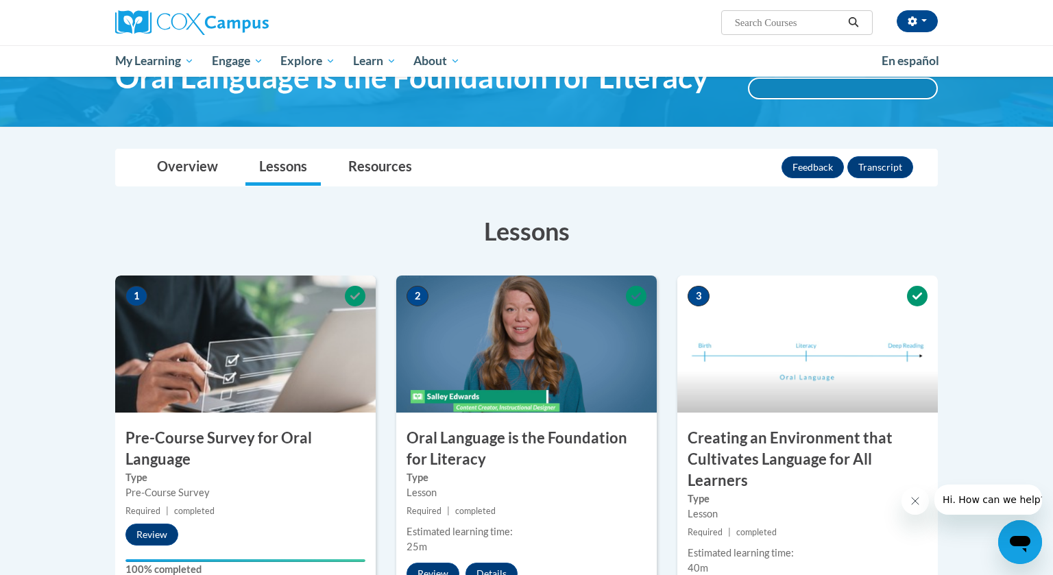
scroll to position [85, 0]
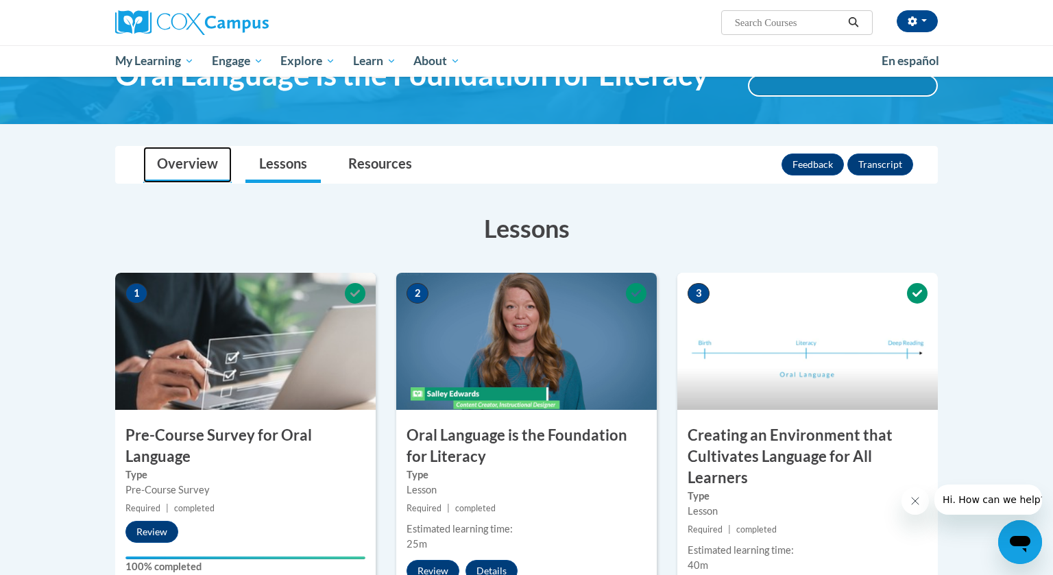
click at [203, 169] on link "Overview" at bounding box center [187, 165] width 88 height 36
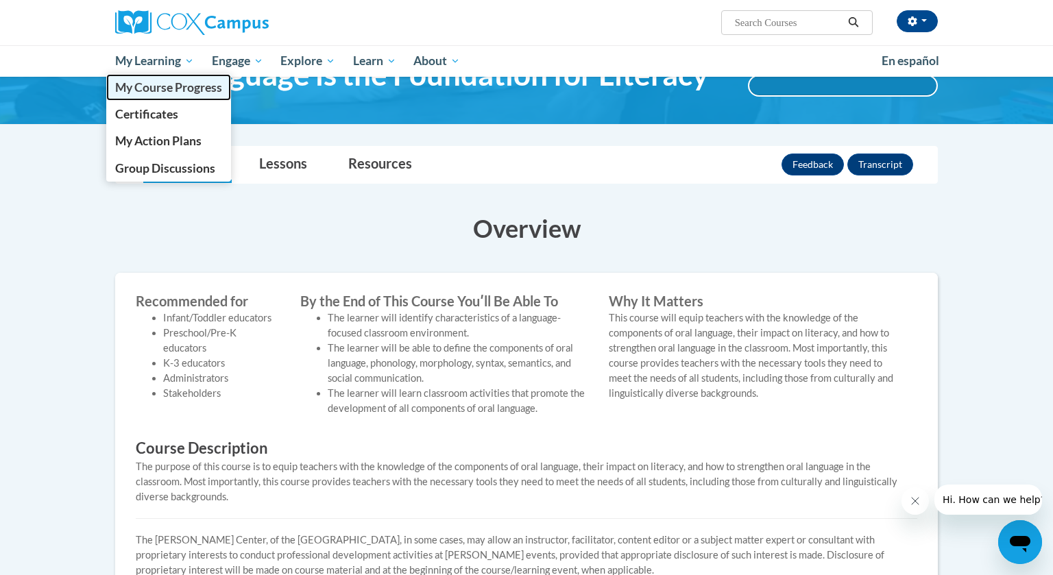
click at [141, 82] on span "My Course Progress" at bounding box center [168, 87] width 107 height 14
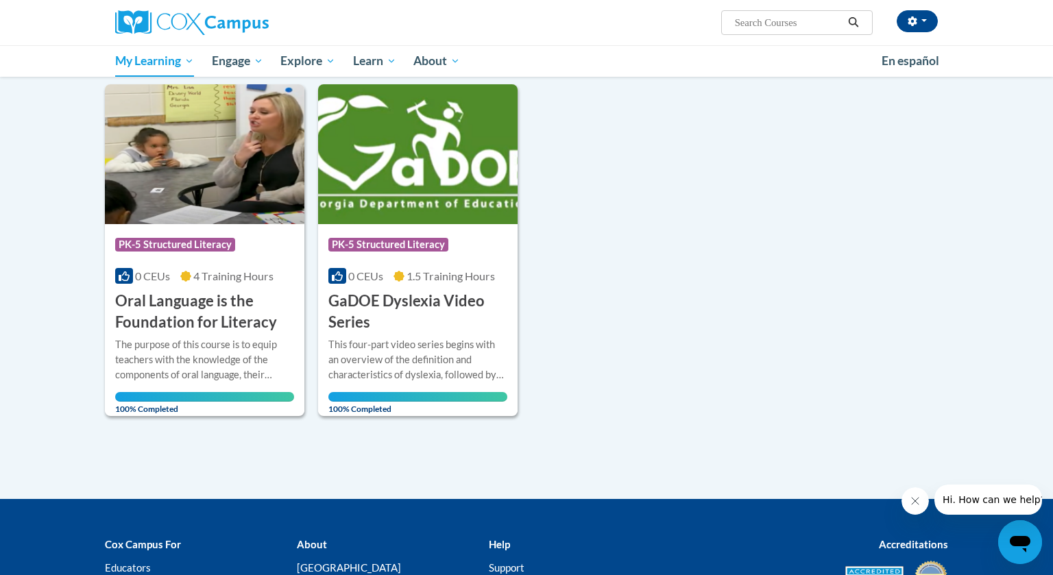
scroll to position [166, 0]
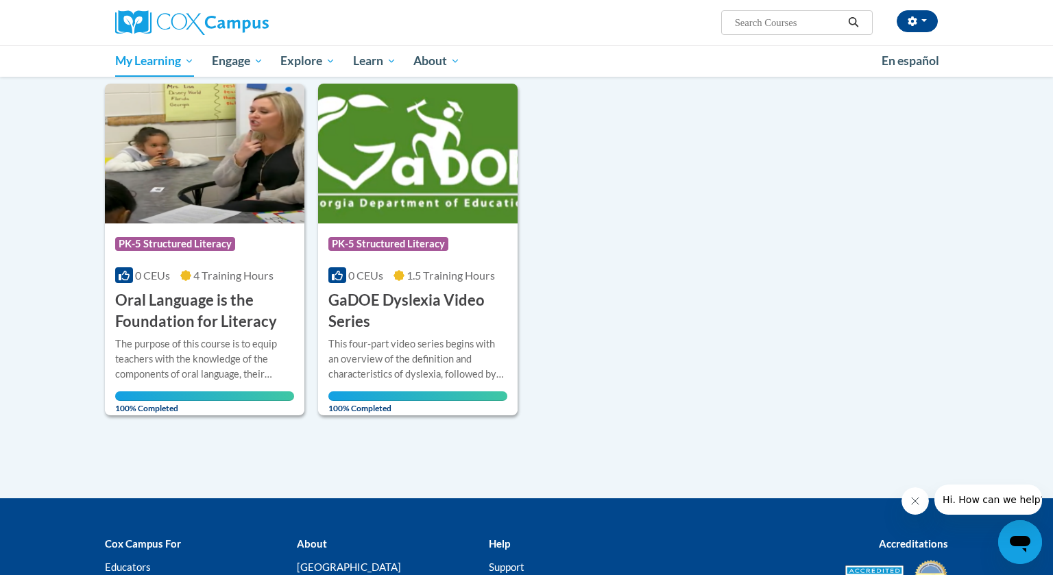
click at [725, 27] on span "Search Search..." at bounding box center [797, 22] width 152 height 25
click at [739, 25] on input "Search..." at bounding box center [789, 22] width 110 height 16
type input "reading comprehension"
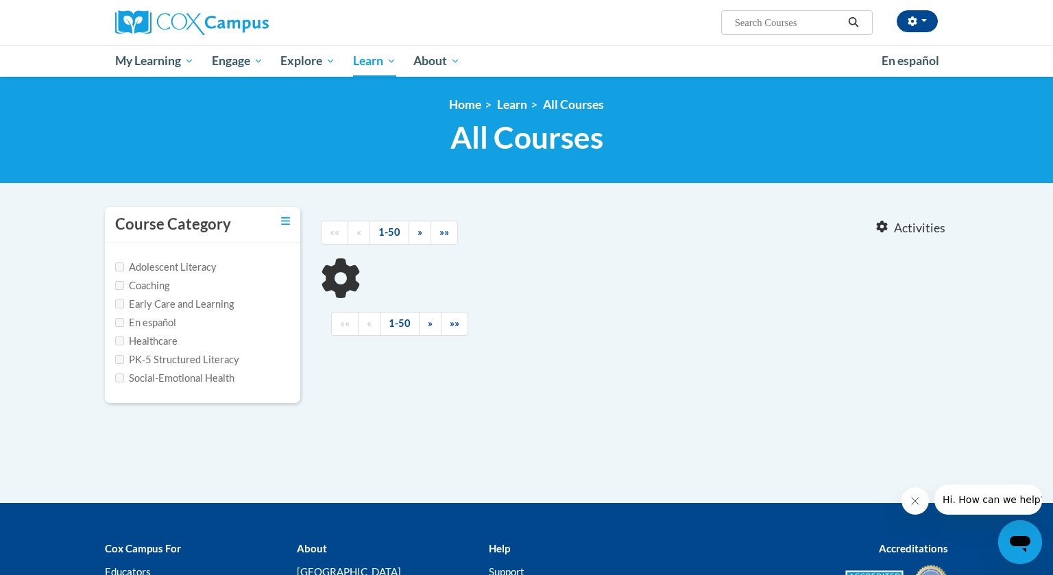
type input "reading comprehension"
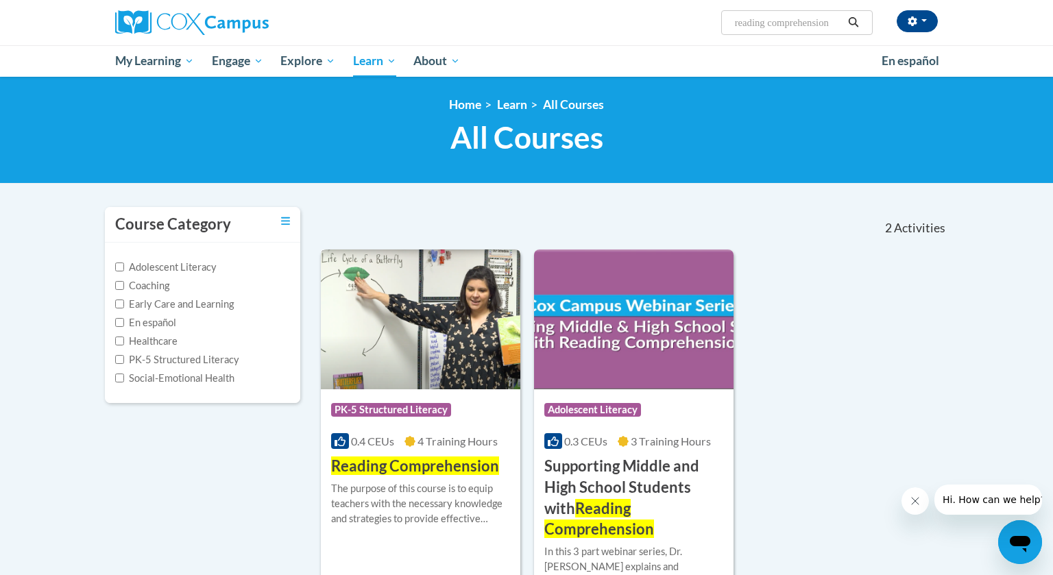
click at [394, 355] on img at bounding box center [421, 320] width 200 height 140
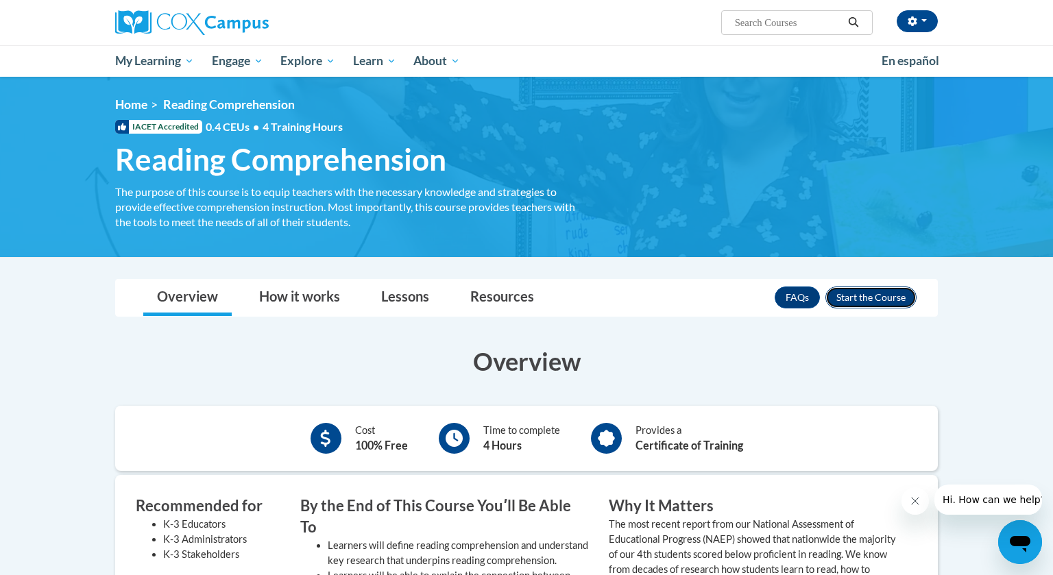
click at [855, 294] on button "Enroll" at bounding box center [870, 298] width 91 height 22
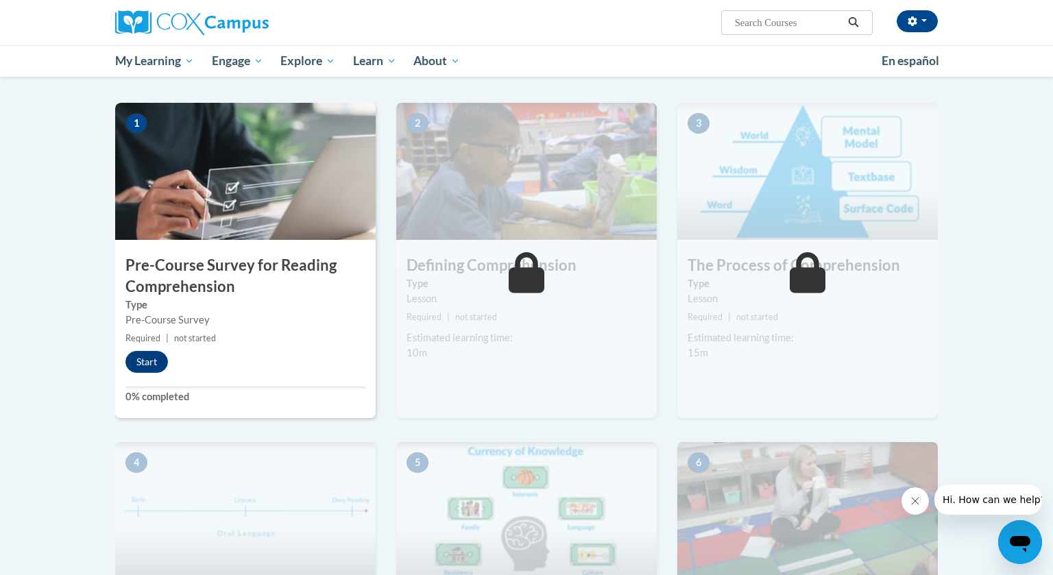
scroll to position [259, 0]
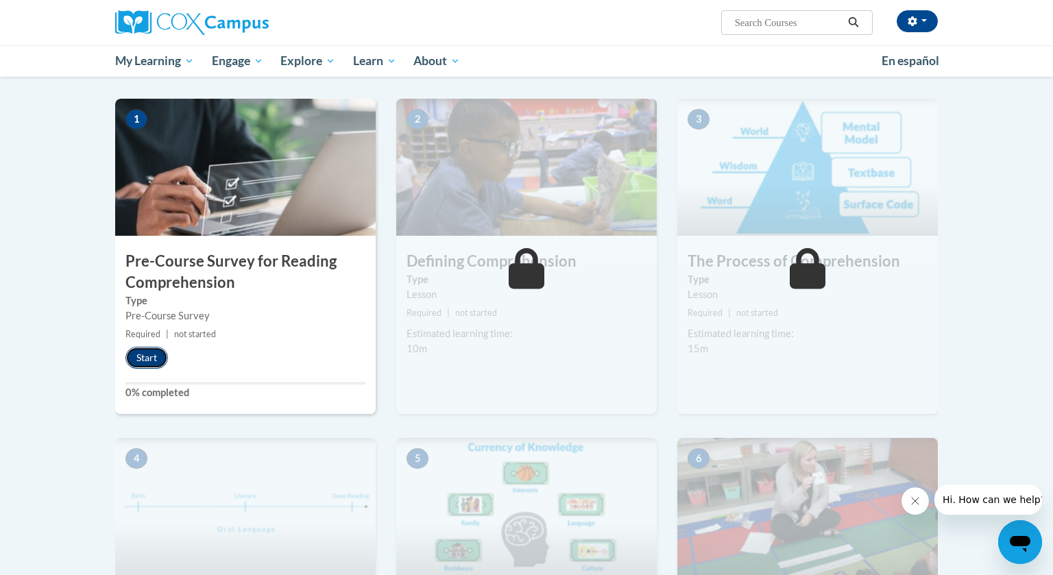
click at [145, 359] on button "Start" at bounding box center [146, 358] width 43 height 22
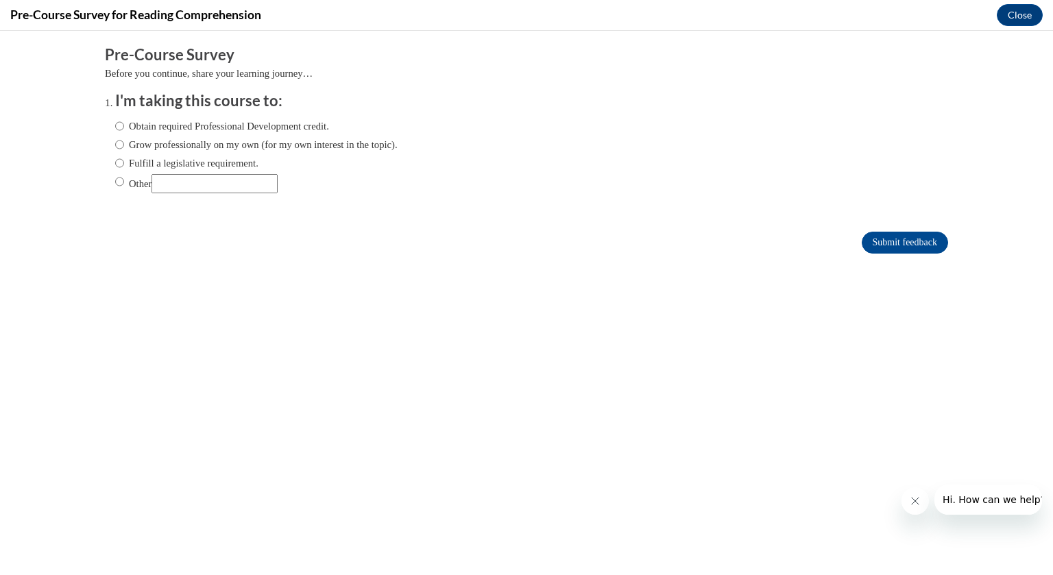
scroll to position [0, 0]
click at [181, 128] on label "Obtain required Professional Development credit." at bounding box center [222, 126] width 214 height 15
click at [124, 128] on input "Obtain required Professional Development credit." at bounding box center [119, 126] width 9 height 15
radio input "true"
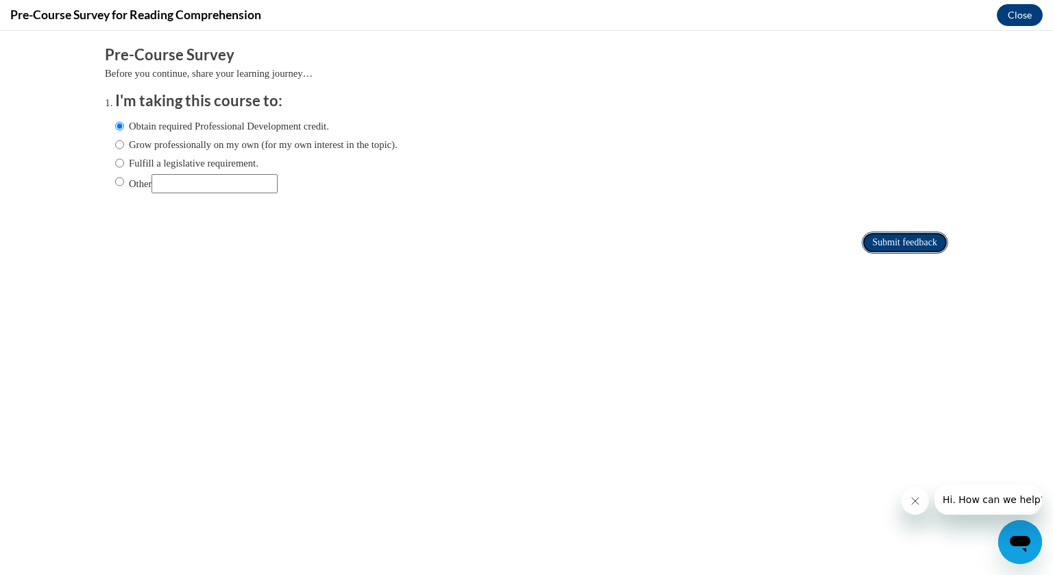
click at [901, 252] on input "Submit feedback" at bounding box center [905, 243] width 86 height 22
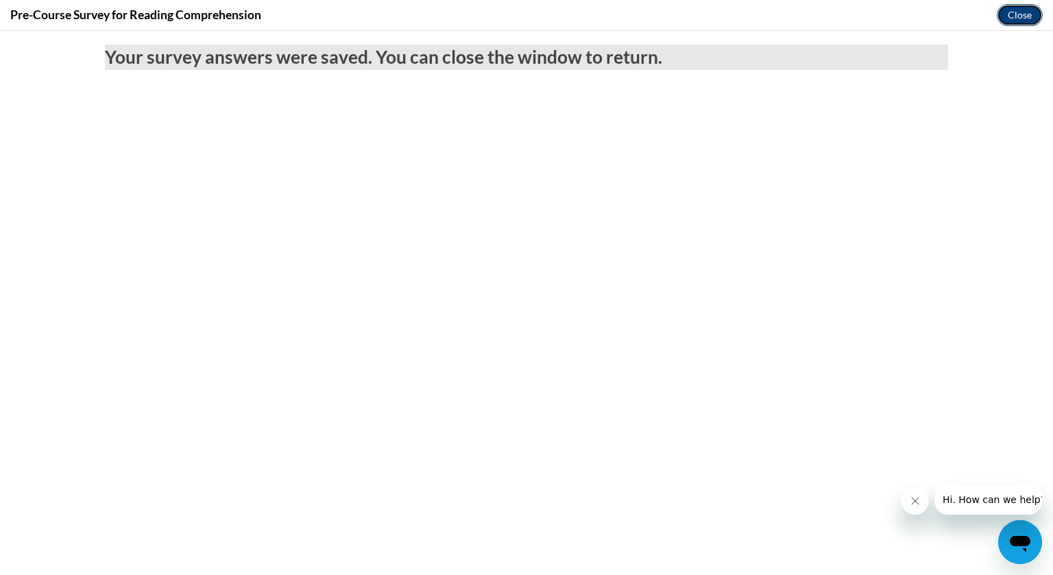
click at [1022, 21] on button "Close" at bounding box center [1020, 15] width 46 height 22
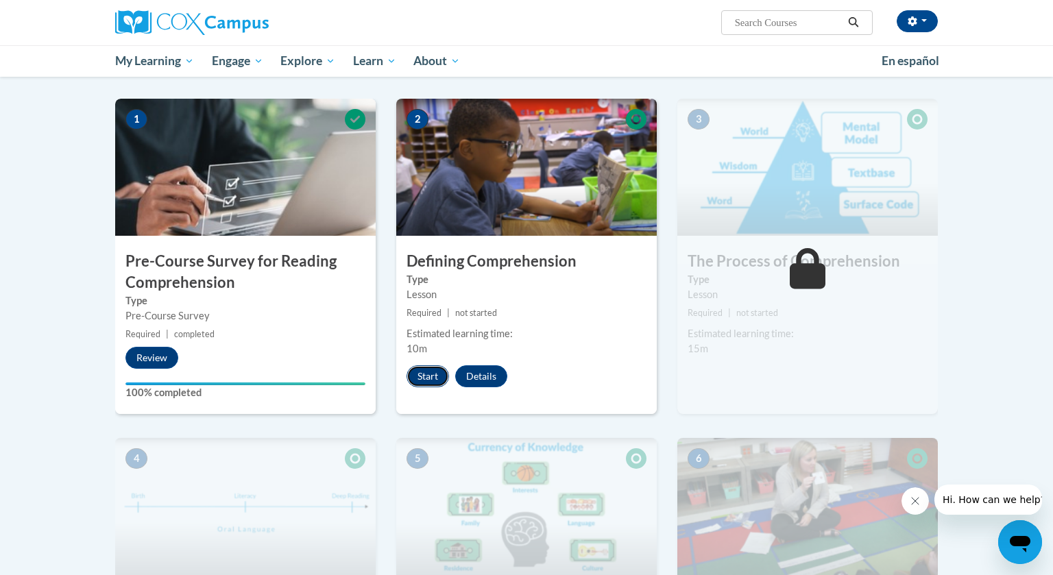
click at [428, 385] on button "Start" at bounding box center [428, 376] width 43 height 22
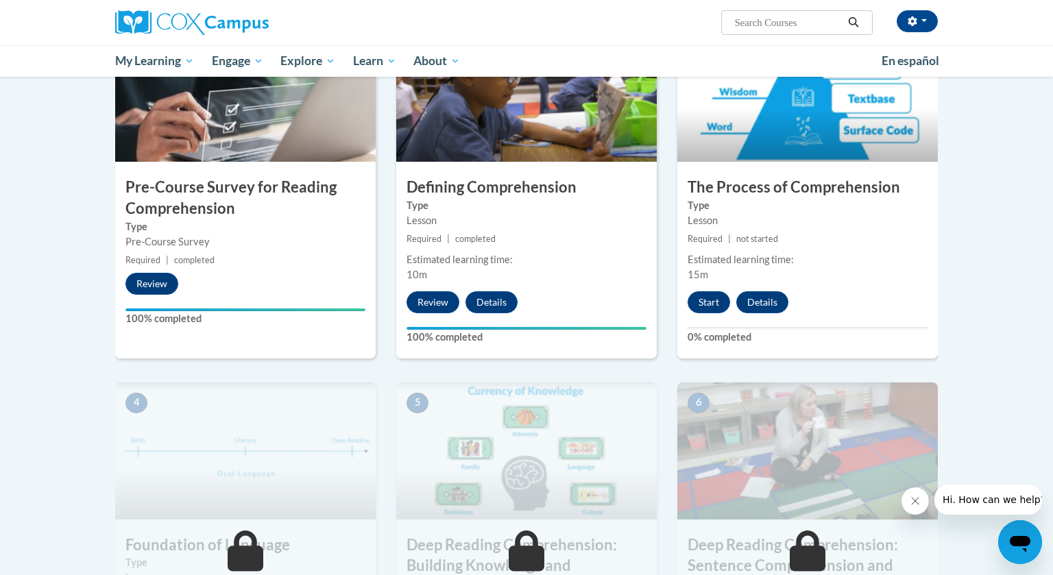
scroll to position [343, 0]
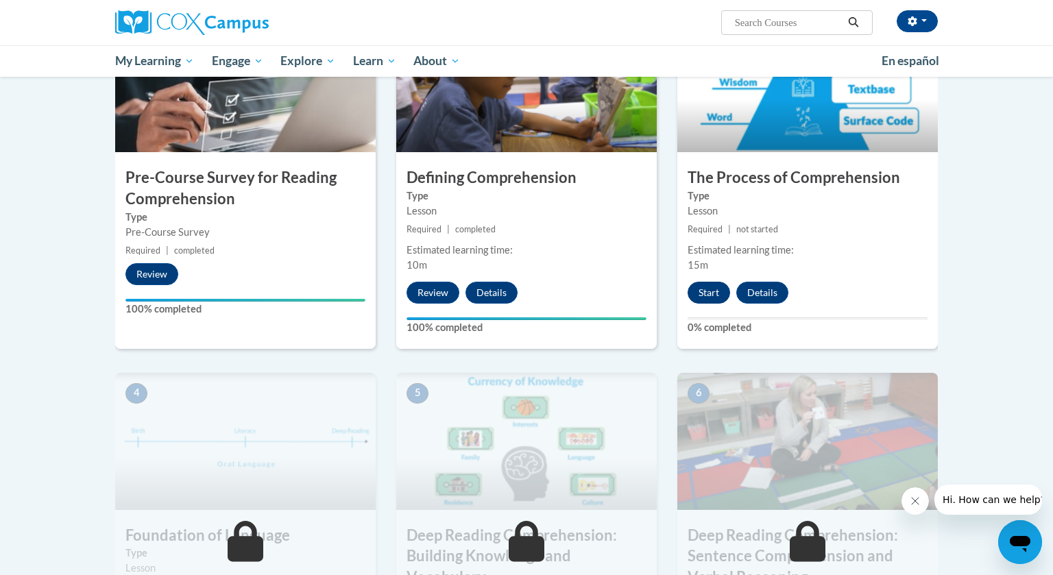
click at [700, 293] on button "Start" at bounding box center [709, 293] width 43 height 22
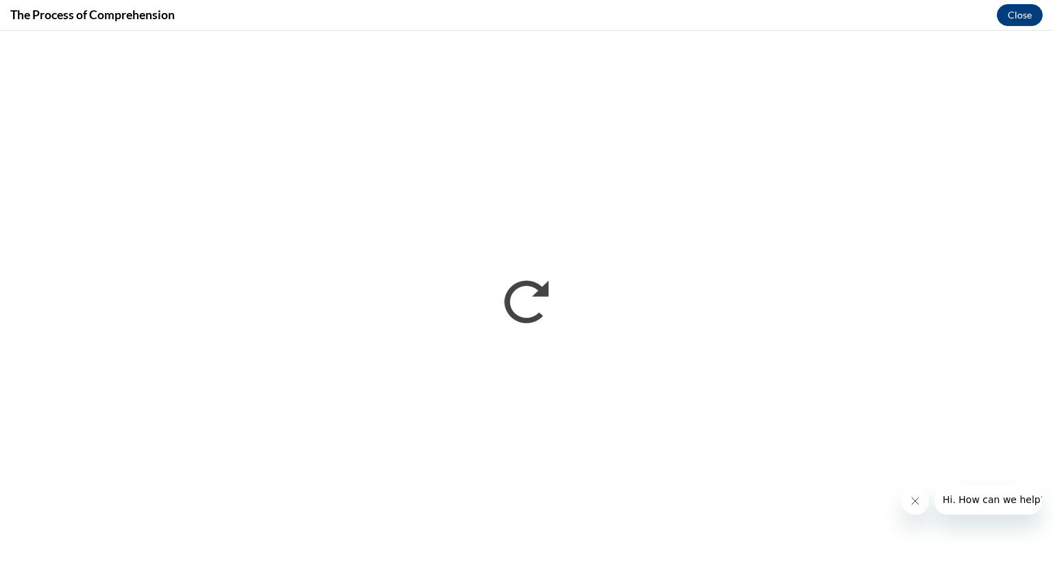
scroll to position [0, 0]
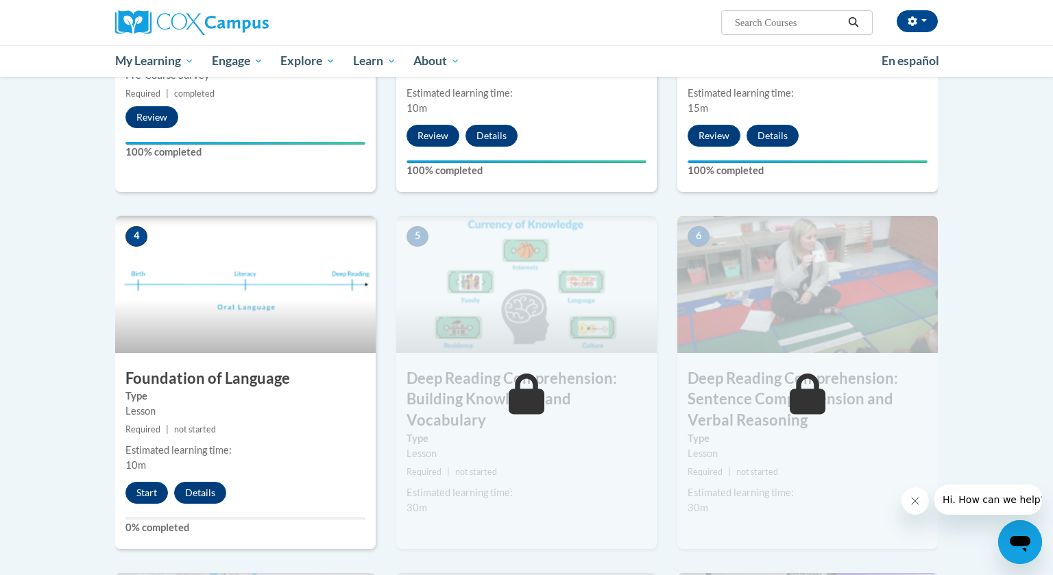
scroll to position [502, 0]
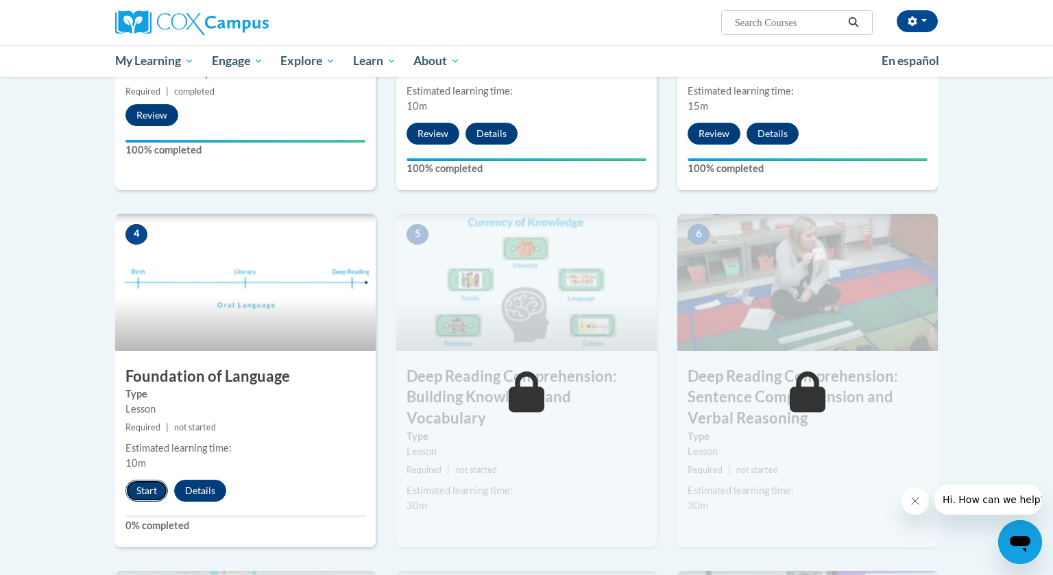
click at [147, 485] on button "Start" at bounding box center [146, 491] width 43 height 22
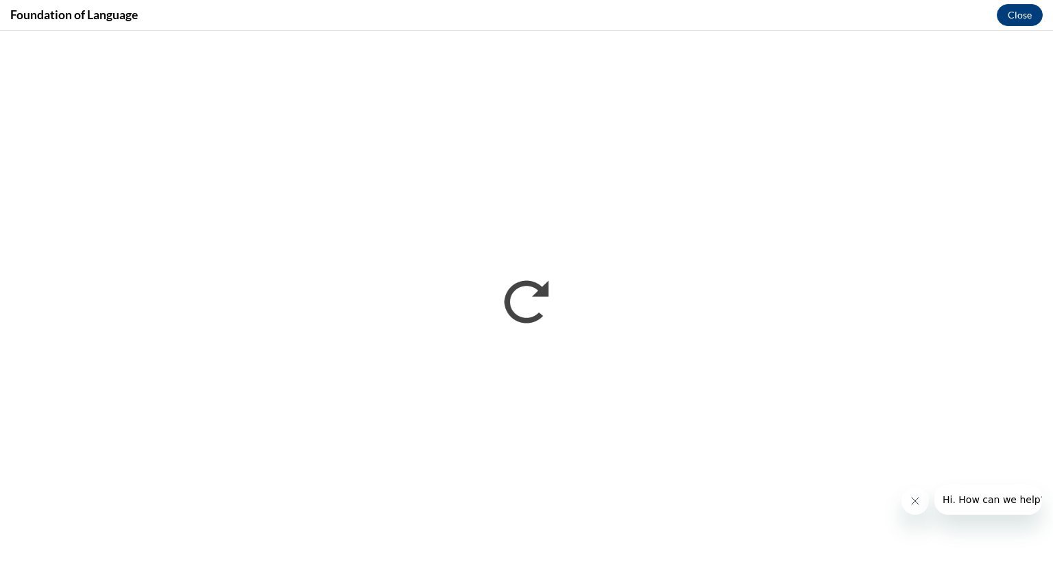
scroll to position [0, 0]
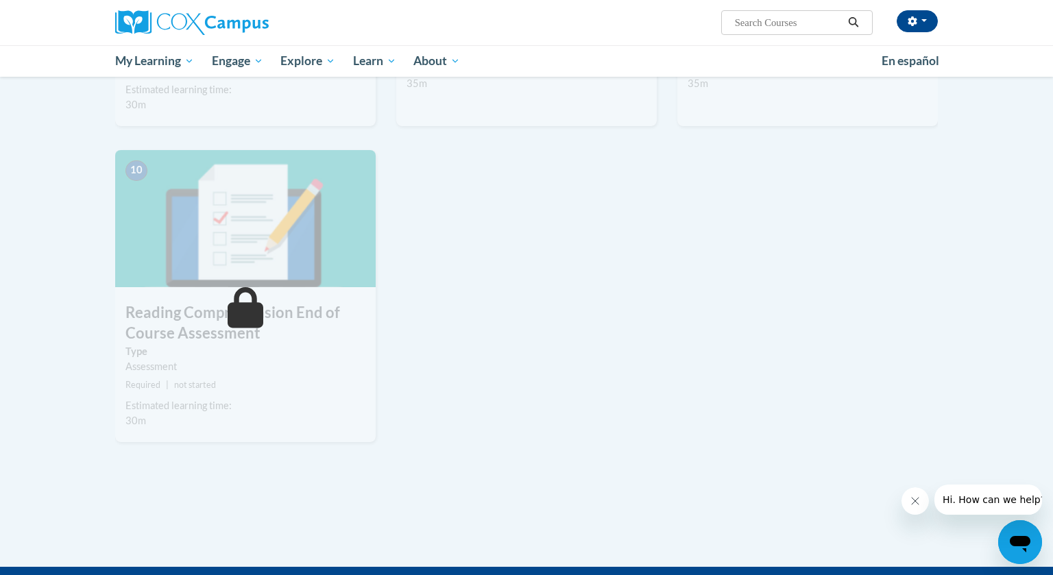
scroll to position [1519, 0]
